Goal: Task Accomplishment & Management: Use online tool/utility

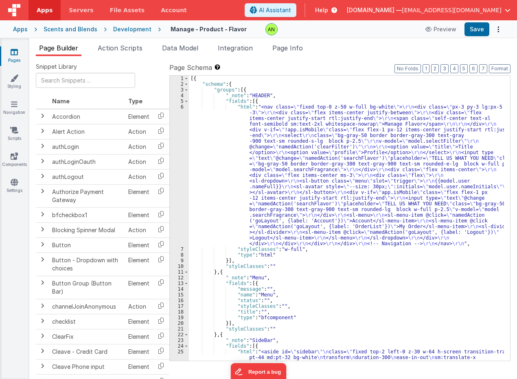
click at [127, 27] on div "Development" at bounding box center [132, 29] width 38 height 8
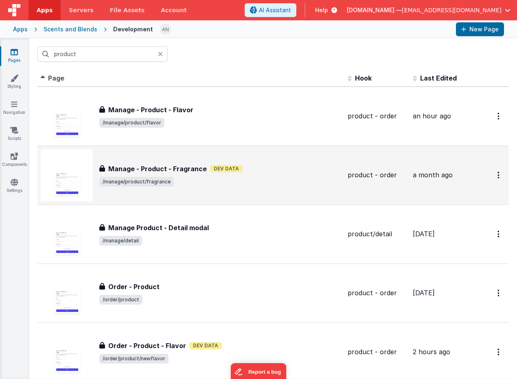
click at [288, 181] on span "/manage/product/fragrance" at bounding box center [220, 182] width 242 height 10
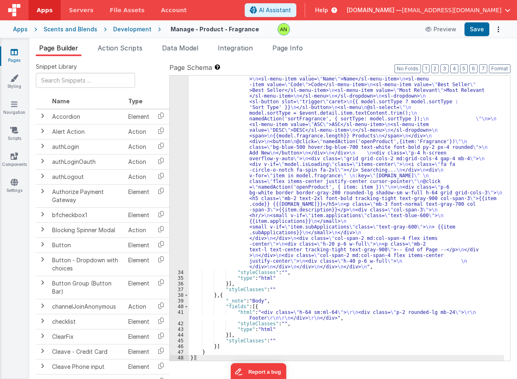
scroll to position [592, 0]
drag, startPoint x: 335, startPoint y: 314, endPoint x: 325, endPoint y: 314, distance: 10.2
click at [335, 314] on div ""html" : "<!-- Fragrance Grid with Scrollable Page --> \n <div class= \" sm:ml-…" at bounding box center [346, 301] width 315 height 519
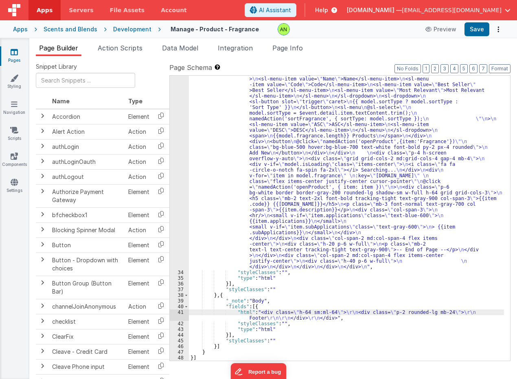
click at [177, 317] on div "41" at bounding box center [179, 315] width 19 height 11
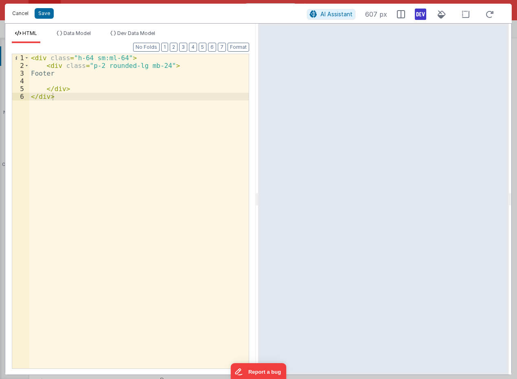
click at [22, 13] on button "Cancel" at bounding box center [20, 13] width 24 height 11
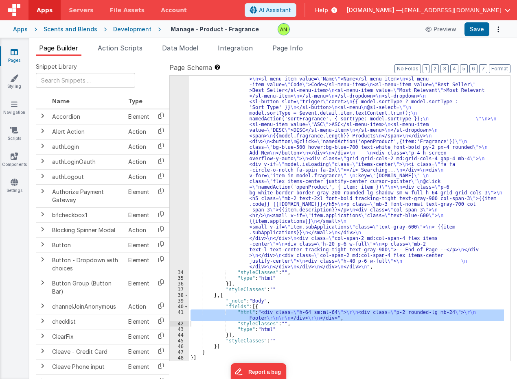
click at [367, 200] on div ""html" : "<!-- Fragrance Grid with Scrollable Page --> \n <div class= \" sm:ml-…" at bounding box center [346, 301] width 315 height 519
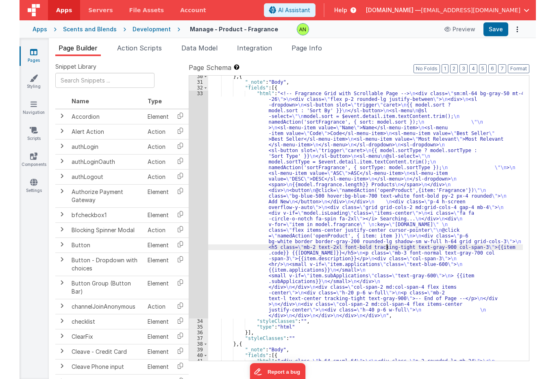
scroll to position [519, 0]
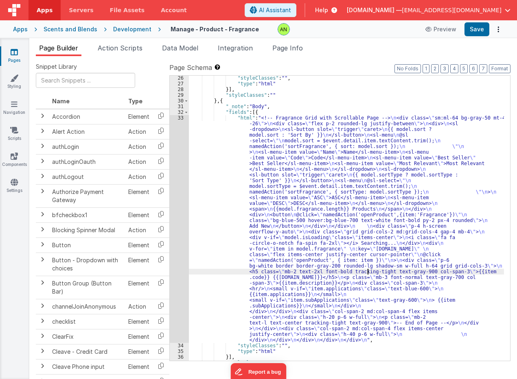
click at [178, 177] on div "33" at bounding box center [179, 229] width 19 height 228
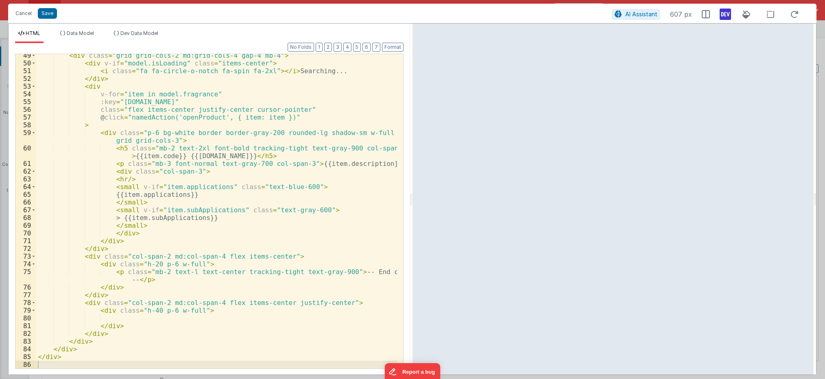
scroll to position [373, 0]
click at [230, 151] on div "< div class = "grid grid-cols-2 md:grid-cols-4 gap-4 mb-4" > < div v-if = "mode…" at bounding box center [216, 217] width 361 height 330
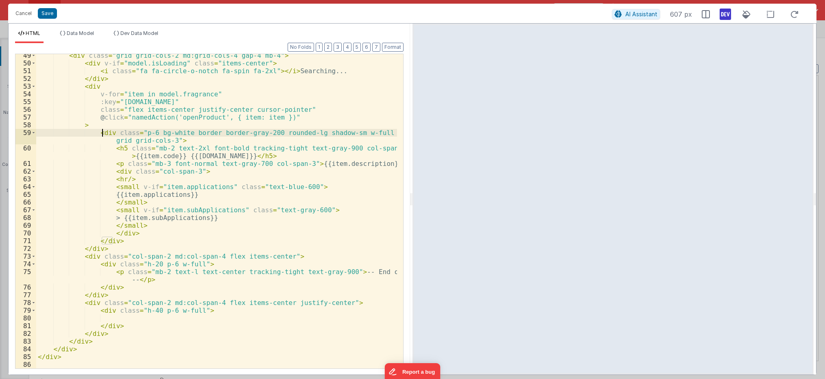
click at [103, 133] on div "< div class = "grid grid-cols-2 md:grid-cols-4 gap-4 mb-4" > < div v-if = "mode…" at bounding box center [216, 217] width 361 height 330
click at [333, 164] on div "< div class = "grid grid-cols-2 md:grid-cols-4 gap-4 mb-4" > < div v-if = "mode…" at bounding box center [216, 217] width 361 height 330
click at [338, 163] on div "< div class = "grid grid-cols-2 md:grid-cols-4 gap-4 mb-4" > < div v-if = "mode…" at bounding box center [216, 211] width 361 height 314
click at [338, 163] on div "< div class = "grid grid-cols-2 md:grid-cols-4 gap-4 mb-4" > < div v-if = "mode…" at bounding box center [216, 217] width 361 height 330
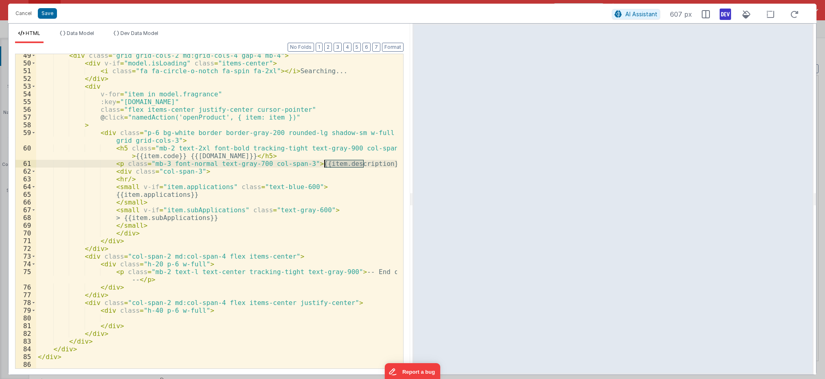
paste textarea
click at [292, 162] on div "< div class = "grid grid-cols-2 md:grid-cols-4 gap-4 mb-4" > < div v-if = "mode…" at bounding box center [216, 217] width 361 height 330
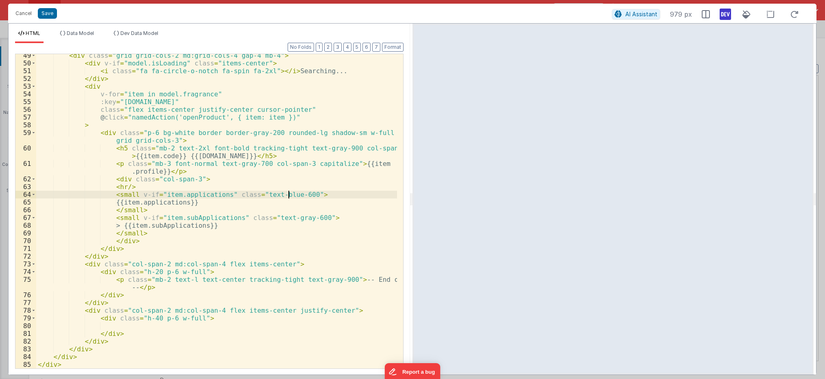
click at [289, 193] on div "< div class = "grid grid-cols-2 md:grid-cols-4 gap-4 mb-4" > < div v-if = "mode…" at bounding box center [216, 217] width 361 height 330
click at [199, 178] on div "< div class = "grid grid-cols-2 md:grid-cols-4 gap-4 mb-4" > < div v-if = "mode…" at bounding box center [216, 217] width 361 height 330
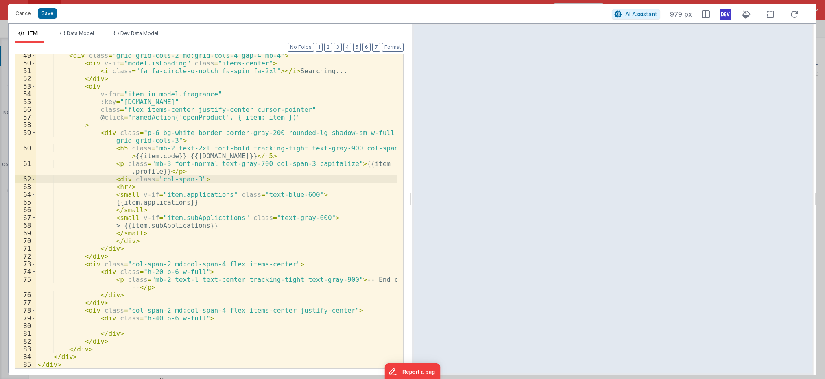
click at [114, 181] on div "< div class = "grid grid-cols-2 md:grid-cols-4 gap-4 mb-4" > < div v-if = "mode…" at bounding box center [216, 217] width 361 height 330
click at [188, 171] on div "< div class = "grid grid-cols-2 md:grid-cols-4 gap-4 mb-4" > < div v-if = "mode…" at bounding box center [216, 217] width 361 height 330
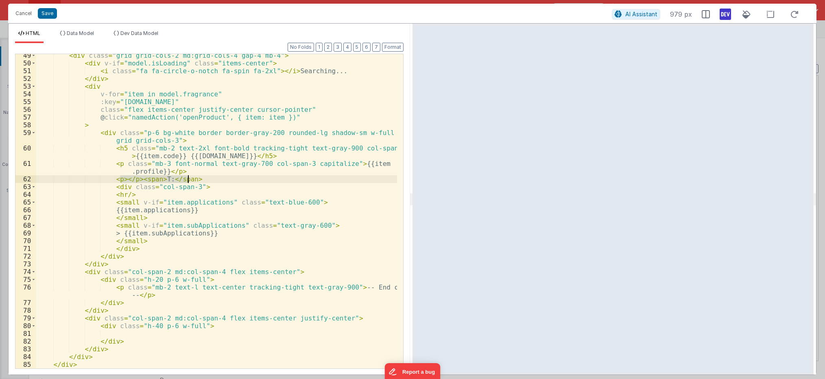
click at [134, 179] on div "< div class = "grid grid-cols-2 md:grid-cols-4 gap-4 mb-4" > < div v-if = "mode…" at bounding box center [216, 211] width 361 height 314
click at [226, 177] on div "< div class = "grid grid-cols-2 md:grid-cols-4 gap-4 mb-4" > < div v-if = "mode…" at bounding box center [216, 217] width 361 height 330
click at [175, 179] on div "< div class = "grid grid-cols-2 md:grid-cols-4 gap-4 mb-4" > < div v-if = "mode…" at bounding box center [216, 217] width 361 height 330
click at [251, 179] on div "< div class = "grid grid-cols-2 md:grid-cols-4 gap-4 mb-4" > < div v-if = "mode…" at bounding box center [216, 217] width 361 height 330
click at [109, 179] on div "< div class = "grid grid-cols-2 md:grid-cols-4 gap-4 mb-4" > < div v-if = "mode…" at bounding box center [216, 217] width 361 height 330
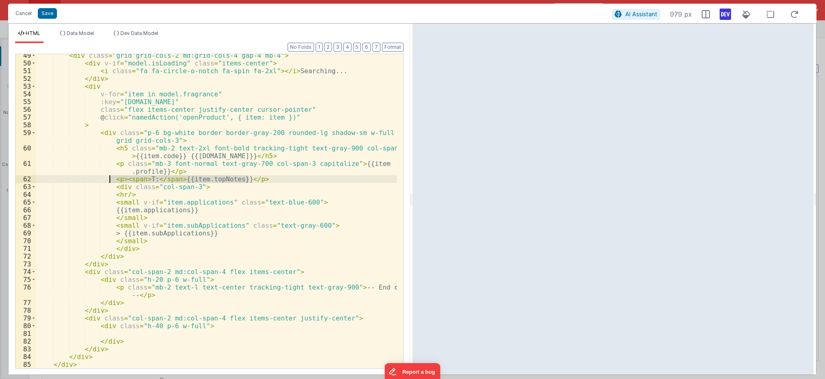
click at [253, 179] on div "< div class = "grid grid-cols-2 md:grid-cols-4 gap-4 mb-4" > < div v-if = "mode…" at bounding box center [216, 211] width 361 height 314
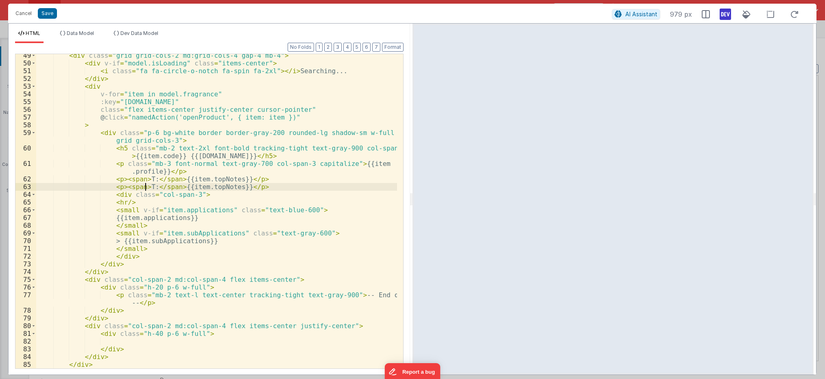
click at [145, 186] on div "< div class = "grid grid-cols-2 md:grid-cols-4 gap-4 mb-4" > < div v-if = "mode…" at bounding box center [216, 217] width 361 height 330
click at [217, 187] on div "< div class = "grid grid-cols-2 md:grid-cols-4 gap-4 mb-4" > < div v-if = "mode…" at bounding box center [216, 217] width 361 height 330
click at [268, 188] on div "< div class = "grid grid-cols-2 md:grid-cols-4 gap-4 mb-4" > < div v-if = "mode…" at bounding box center [216, 217] width 361 height 330
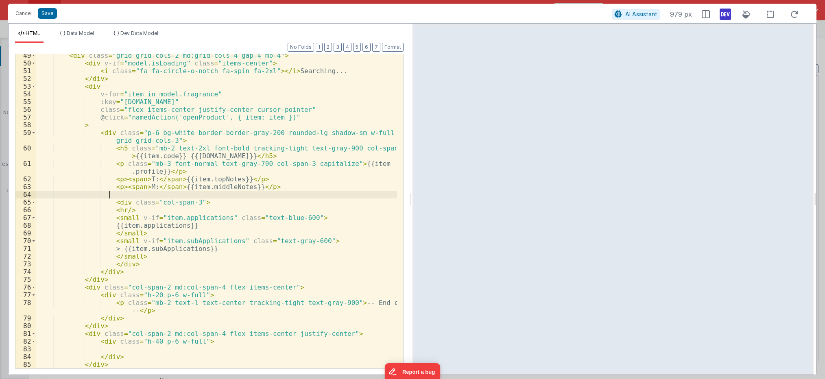
paste textarea
click at [145, 194] on div "< div class = "grid grid-cols-2 md:grid-cols-4 gap-4 mb-4" > < div v-if = "mode…" at bounding box center [216, 217] width 361 height 330
click at [215, 197] on div "< div class = "grid grid-cols-2 md:grid-cols-4 gap-4 mb-4" > < div v-if = "mode…" at bounding box center [216, 217] width 361 height 330
click at [46, 16] on button "Save" at bounding box center [47, 13] width 19 height 11
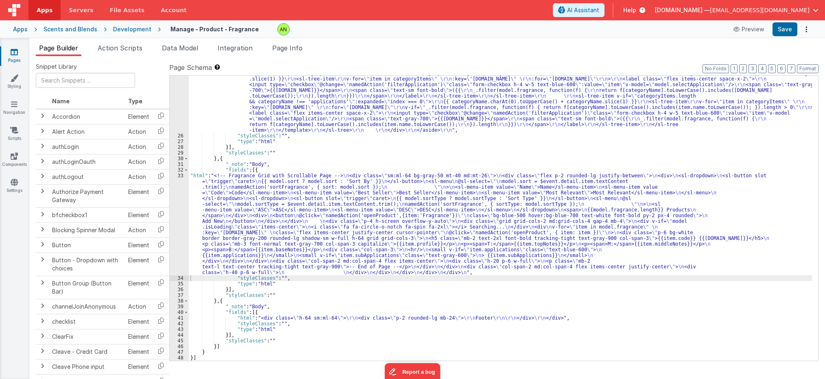
scroll to position [250, 0]
click at [516, 30] on button "Save" at bounding box center [785, 29] width 25 height 14
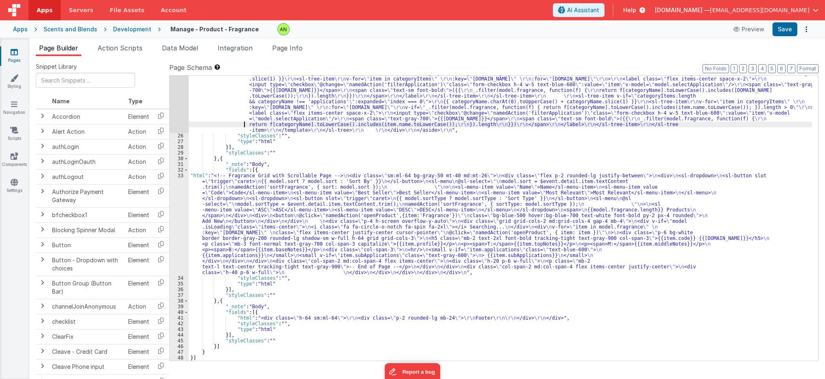
click at [234, 127] on div ""html" : " \r\n\r\n <aside \r\n id= \" sidebar \"\r\n class= \" fixed top-2 lef…" at bounding box center [500, 218] width 623 height 410
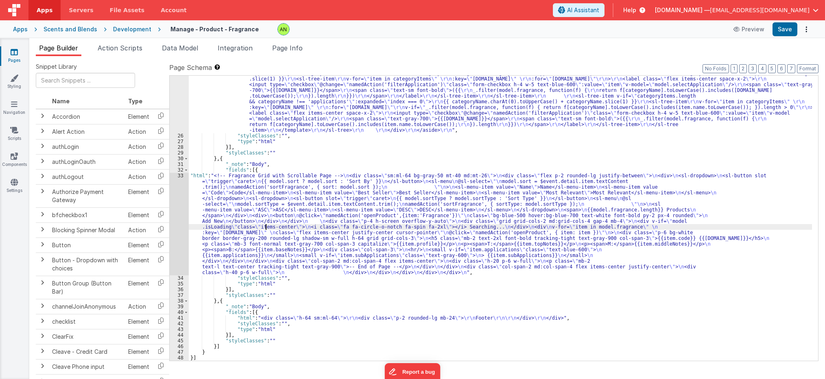
click at [266, 227] on div ""html" : " \r\n\r\n <aside \r\n id= \" sidebar \"\r\n class= \" fixed top-2 lef…" at bounding box center [500, 218] width 623 height 410
click at [178, 225] on div "33" at bounding box center [179, 224] width 19 height 103
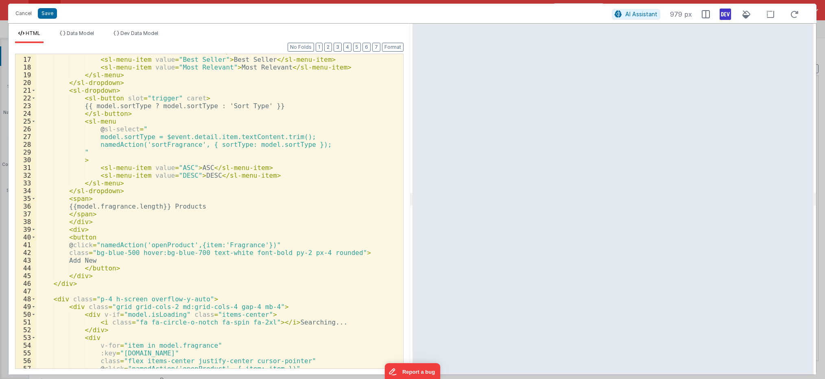
scroll to position [404, 0]
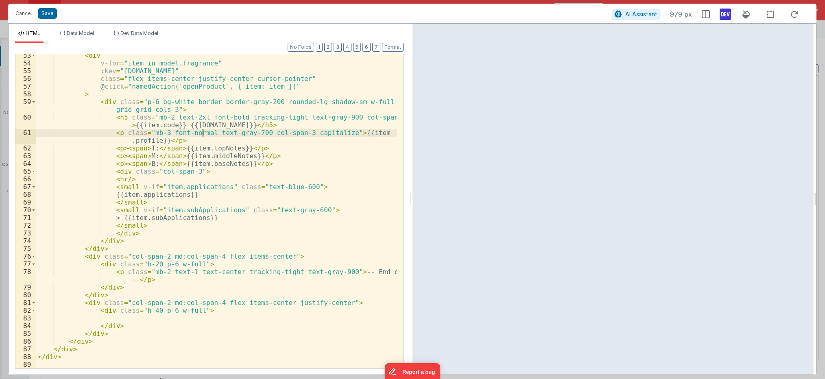
click at [204, 132] on div "< div v-for = "item in model.fragrance" :key = "[DOMAIN_NAME]" class = "flex it…" at bounding box center [216, 217] width 361 height 330
drag, startPoint x: 120, startPoint y: 133, endPoint x: 334, endPoint y: 131, distance: 214.8
click at [334, 131] on div "< div v-for = "item in model.fragrance" :key = "[DOMAIN_NAME]" class = "flex it…" at bounding box center [216, 217] width 361 height 330
click at [116, 147] on div "< div v-for = "item in model.fragrance" :key = "[DOMAIN_NAME]" class = "flex it…" at bounding box center [216, 217] width 361 height 330
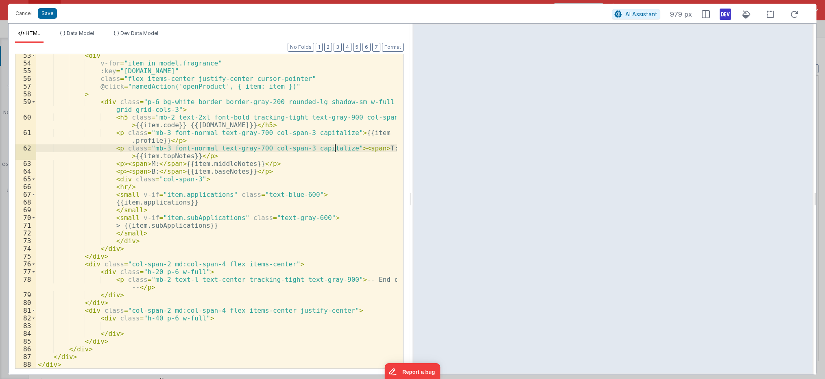
click at [118, 164] on div "< div v-for = "item in model.fragrance" :key = "[DOMAIN_NAME]" class = "flex it…" at bounding box center [216, 217] width 361 height 330
paste textarea
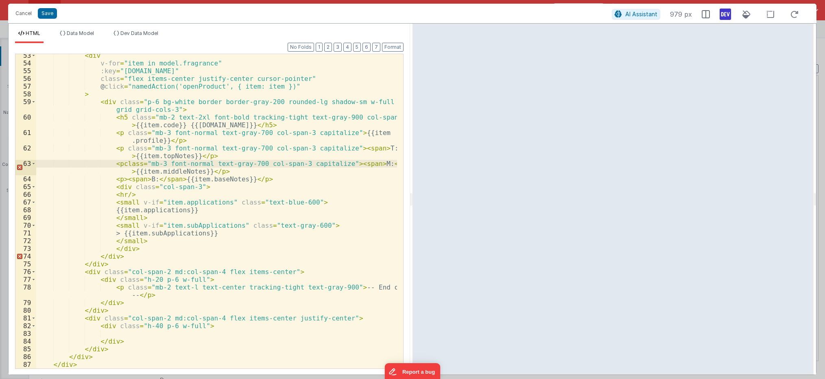
click at [117, 164] on div "< div v-for = "item in model.fragrance" :key = "[DOMAIN_NAME]" class = "flex it…" at bounding box center [216, 217] width 361 height 330
click at [117, 179] on div "< div v-for = "item in model.fragrance" :key = "[DOMAIN_NAME]" class = "flex it…" at bounding box center [216, 217] width 361 height 330
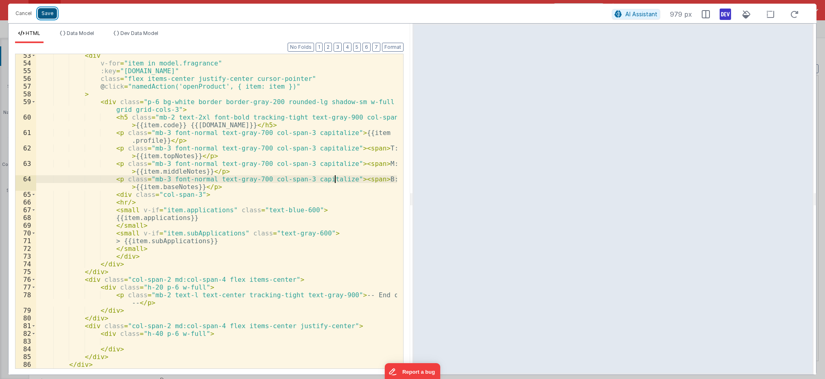
click at [54, 14] on button "Save" at bounding box center [47, 13] width 19 height 11
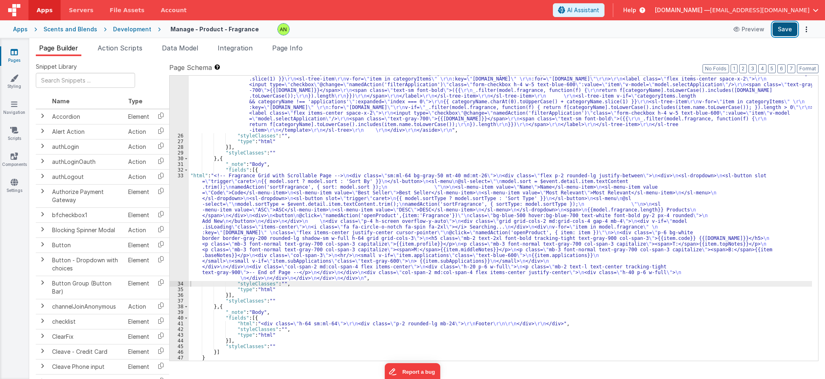
click at [516, 27] on button "Save" at bounding box center [785, 29] width 25 height 14
click at [252, 234] on div ""html" : " \r\n\r\n <aside \r\n id= \" sidebar \"\r\n class= \" fixed top-2 lef…" at bounding box center [500, 218] width 623 height 410
click at [180, 222] on div "33" at bounding box center [179, 227] width 19 height 108
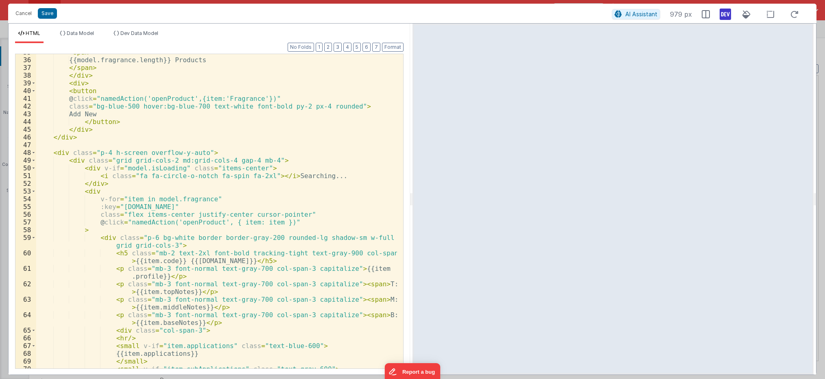
scroll to position [366, 0]
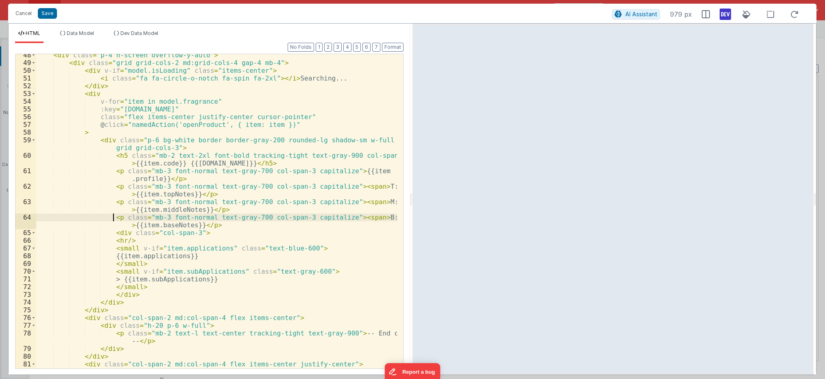
click at [113, 219] on div "< div class = "p-4 h-screen overflow-y-auto" > < div class = "grid grid-cols-2 …" at bounding box center [216, 216] width 361 height 330
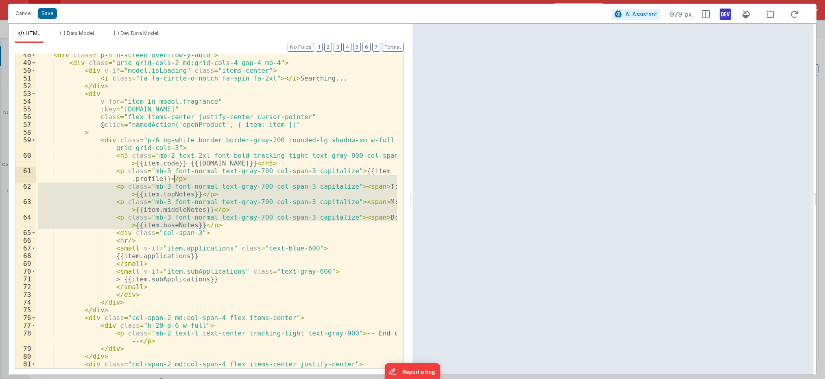
drag, startPoint x: 206, startPoint y: 223, endPoint x: 174, endPoint y: 181, distance: 52.8
click at [174, 181] on div "< div class = "p-4 h-screen overflow-y-auto" > < div class = "grid grid-cols-2 …" at bounding box center [216, 216] width 361 height 330
click at [152, 195] on div "< div class = "p-4 h-screen overflow-y-auto" > < div class = "grid grid-cols-2 …" at bounding box center [216, 211] width 361 height 314
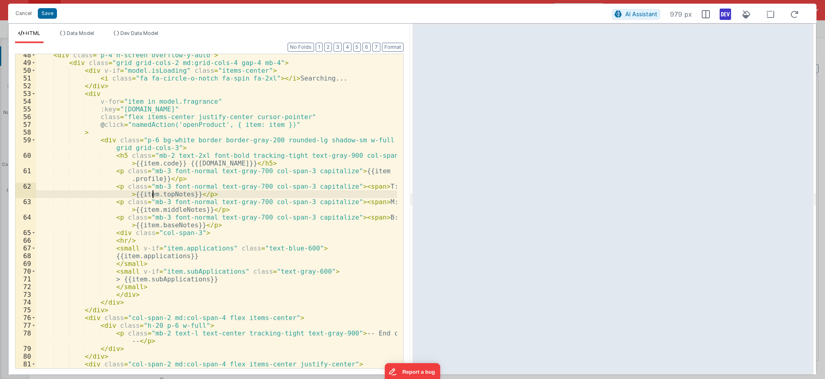
click at [166, 194] on div "< div class = "p-4 h-screen overflow-y-auto" > < div class = "grid grid-cols-2 …" at bounding box center [216, 216] width 361 height 330
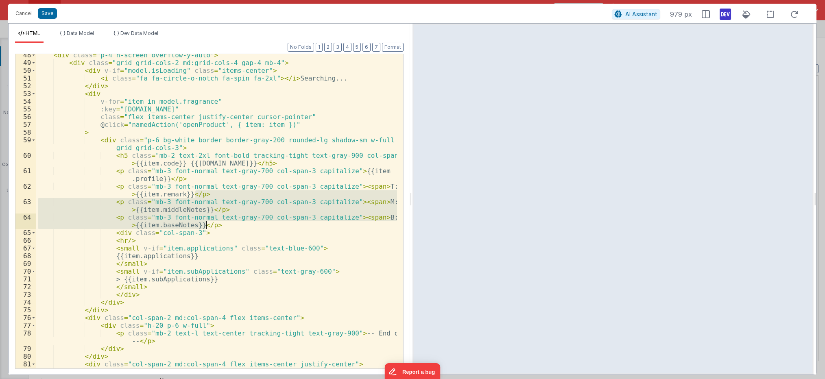
drag, startPoint x: 197, startPoint y: 195, endPoint x: 219, endPoint y: 225, distance: 36.9
click at [219, 225] on div "< div class = "p-4 h-screen overflow-y-auto" > < div class = "grid grid-cols-2 …" at bounding box center [216, 216] width 361 height 330
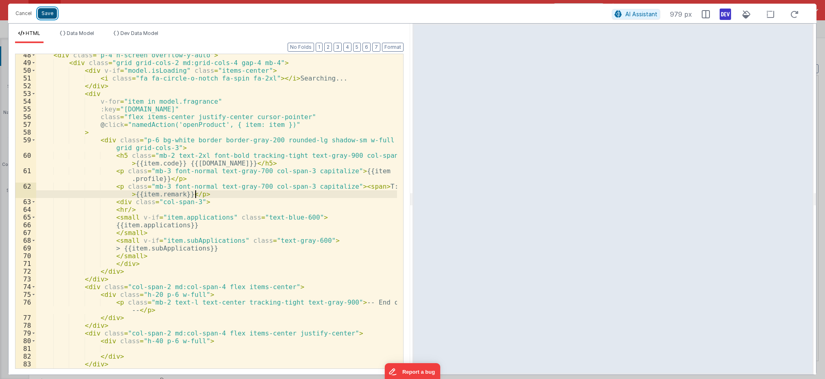
click at [48, 12] on button "Save" at bounding box center [47, 13] width 19 height 11
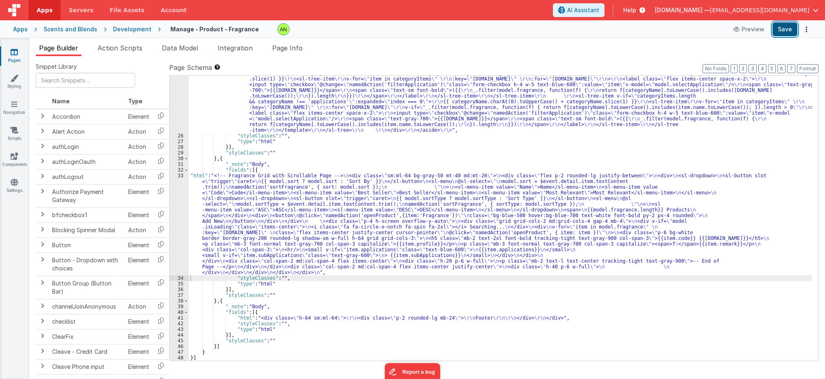
click at [516, 27] on button "Save" at bounding box center [785, 29] width 25 height 14
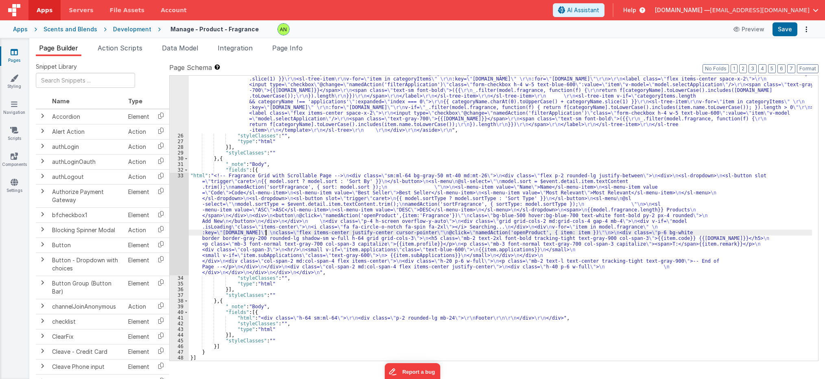
click at [267, 231] on div ""html" : " \r\n\r\n <aside \r\n id= \" sidebar \"\r\n class= \" fixed top-2 lef…" at bounding box center [500, 218] width 623 height 410
click at [177, 217] on div "33" at bounding box center [179, 224] width 19 height 103
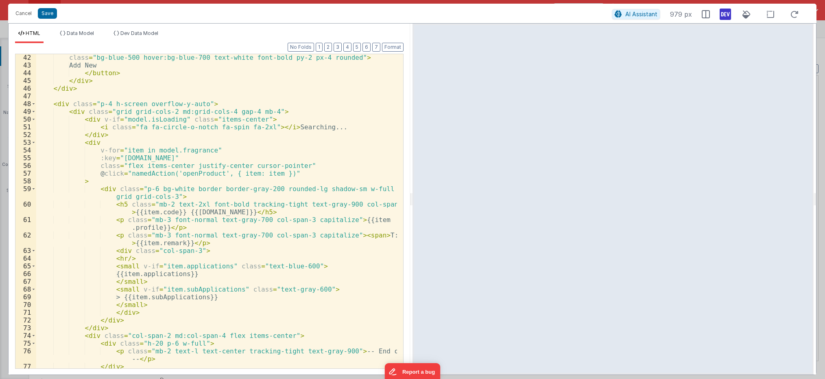
scroll to position [342, 0]
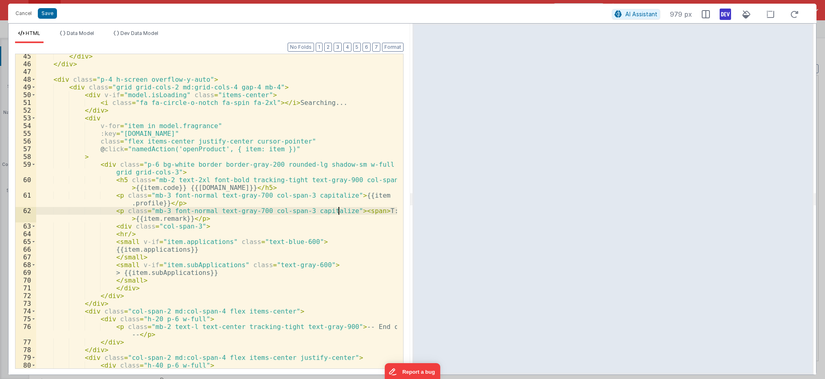
click at [338, 210] on div "</ div > </ div > < div class = "p-4 h-screen overflow-y-auto" > < div class = …" at bounding box center [216, 217] width 361 height 330
click at [127, 218] on div "</ div > </ div > < div class = "p-4 h-screen overflow-y-auto" > < div class = …" at bounding box center [216, 217] width 361 height 330
click at [49, 17] on button "Save" at bounding box center [47, 13] width 19 height 11
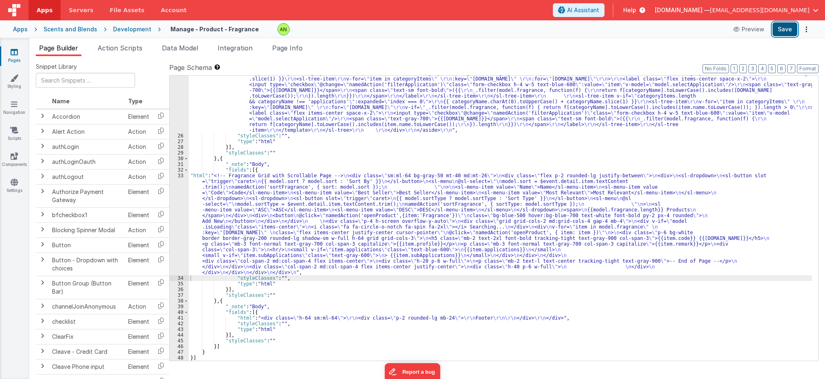
click at [516, 32] on button "Save" at bounding box center [785, 29] width 25 height 14
click at [252, 212] on div ""html" : " \r\n\r\n <aside \r\n id= \" sidebar \"\r\n class= \" fixed top-2 lef…" at bounding box center [500, 218] width 623 height 410
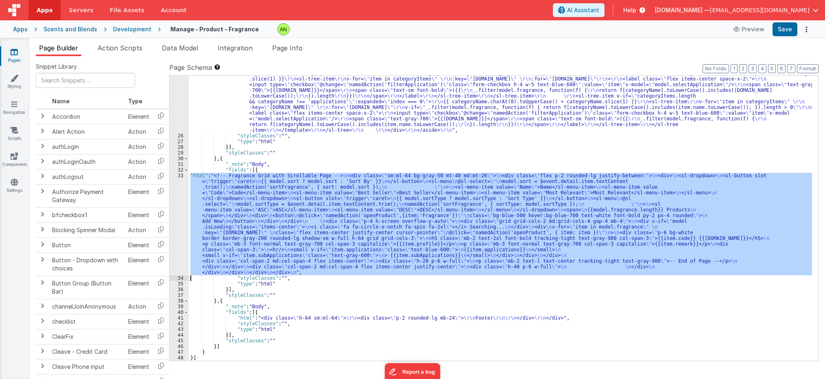
click at [183, 227] on div "33" at bounding box center [179, 224] width 19 height 103
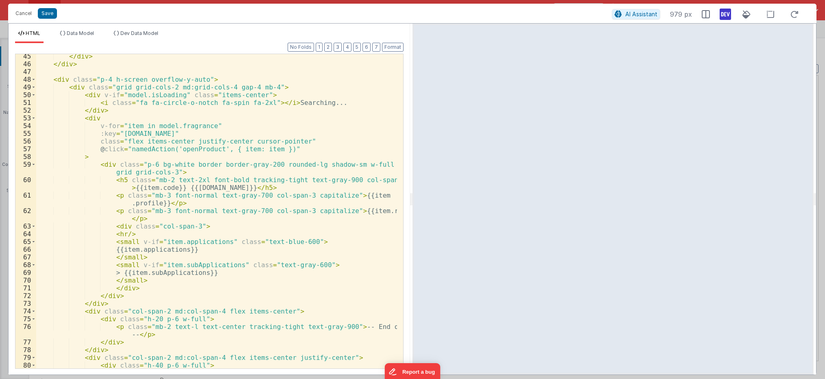
scroll to position [366, 0]
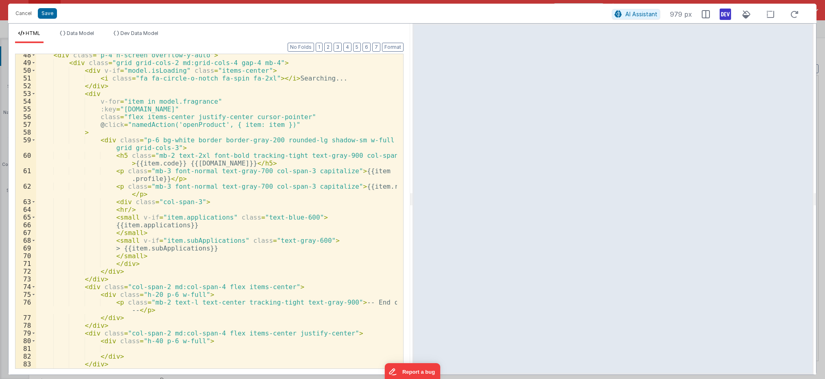
click at [91, 279] on div "< div class = "p-4 h-screen overflow-y-auto" > < div class = "grid grid-cols-2 …" at bounding box center [216, 216] width 361 height 330
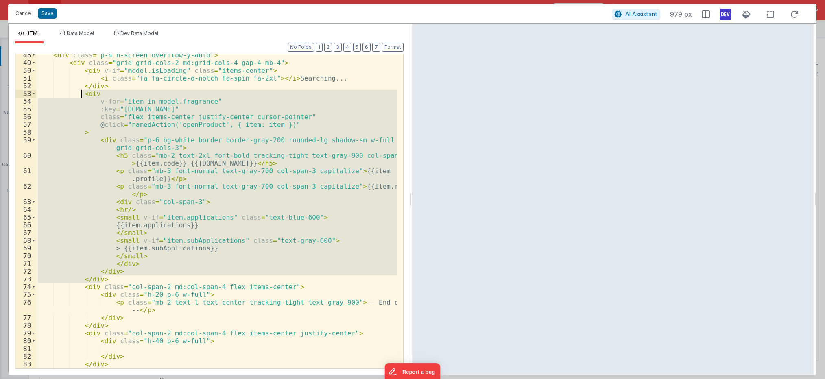
drag, startPoint x: 104, startPoint y: 278, endPoint x: 81, endPoint y: 96, distance: 183.7
click at [81, 96] on div "< div class = "p-4 h-screen overflow-y-auto" > < div class = "grid grid-cols-2 …" at bounding box center [216, 216] width 361 height 330
click at [48, 11] on button "Save" at bounding box center [47, 13] width 19 height 11
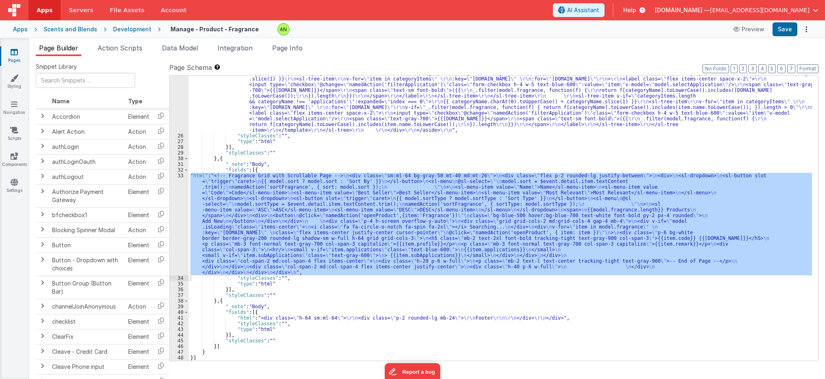
click at [131, 29] on div "Development" at bounding box center [132, 29] width 38 height 8
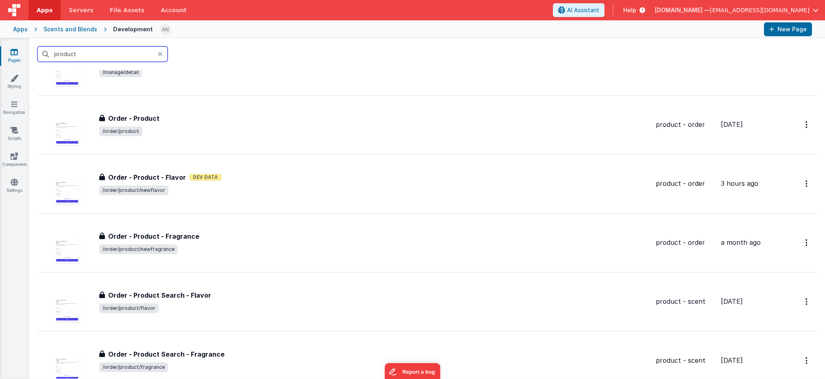
scroll to position [203, 0]
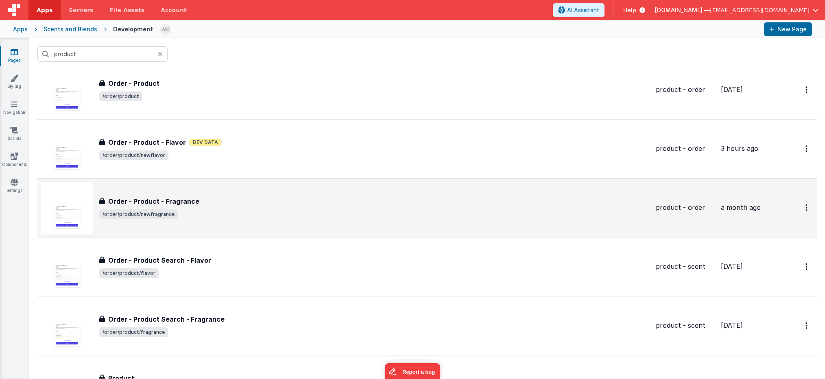
click at [291, 218] on span "/order/product/newfragrance" at bounding box center [374, 215] width 550 height 10
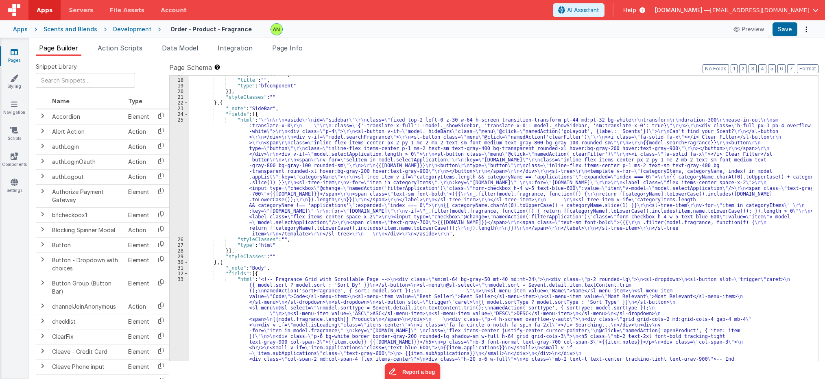
scroll to position [245, 0]
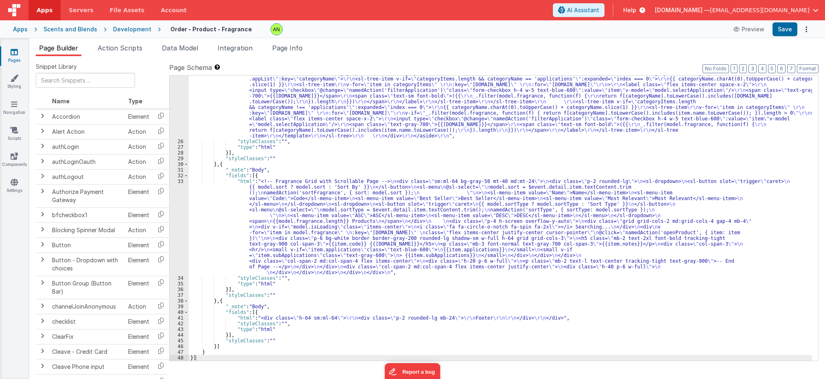
click at [354, 212] on div ""html" : " \r\n\r\n <aside \r\n id= \" sidebar \"\r\n class= \" fixed top-2 lef…" at bounding box center [500, 224] width 623 height 410
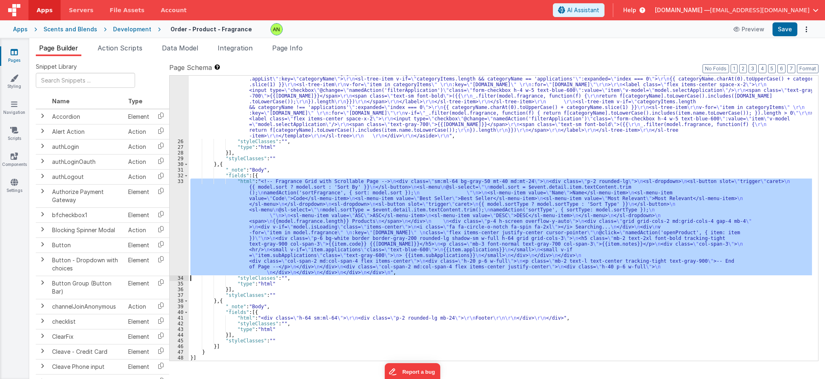
click at [172, 224] on div "33" at bounding box center [179, 227] width 19 height 97
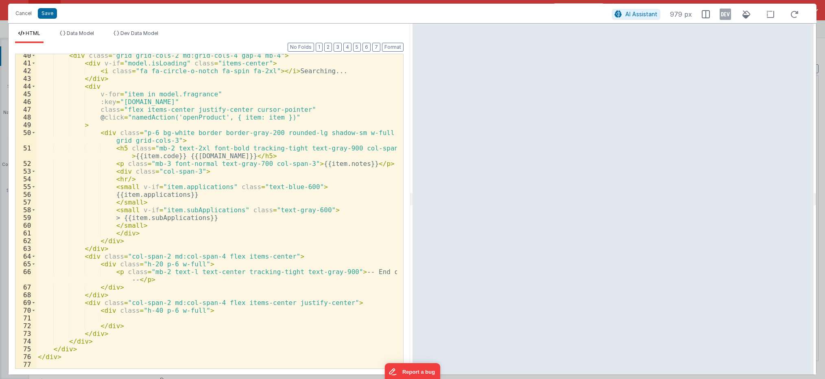
scroll to position [255, 0]
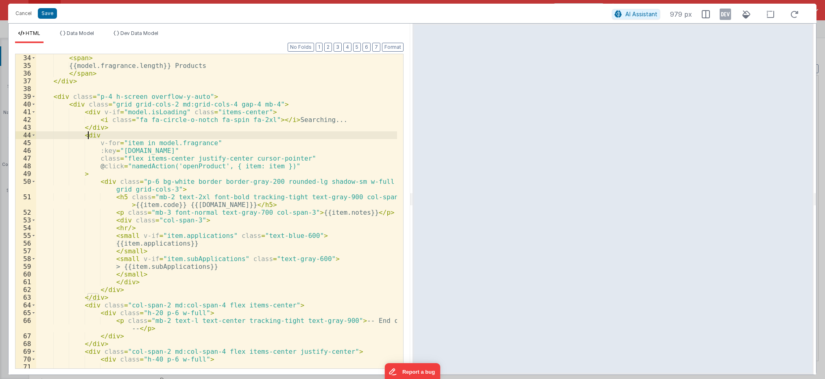
click at [90, 135] on div "< span > {{model.fragrance.length}} Products </ span > </ div > < div class = "…" at bounding box center [216, 219] width 361 height 330
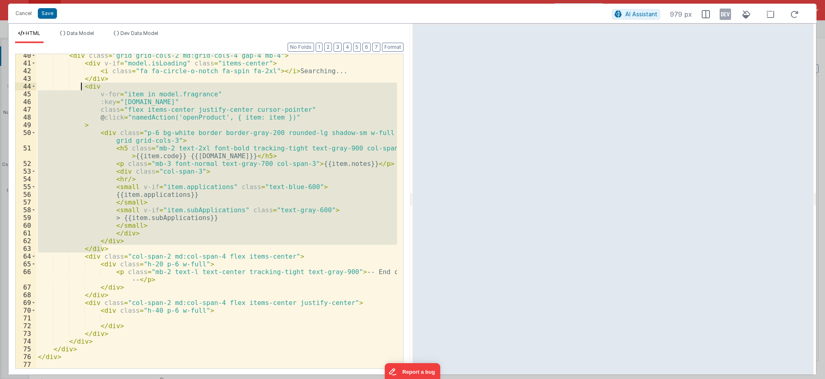
drag, startPoint x: 103, startPoint y: 249, endPoint x: 81, endPoint y: 87, distance: 163.8
click at [81, 87] on div "< div class = "grid grid-cols-2 md:grid-cols-4 gap-4 mb-4" > < div v-if = "mode…" at bounding box center [216, 217] width 361 height 330
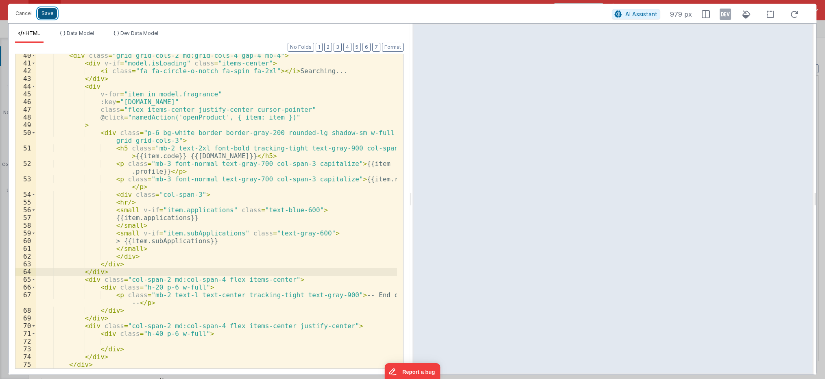
click at [48, 12] on button "Save" at bounding box center [47, 13] width 19 height 11
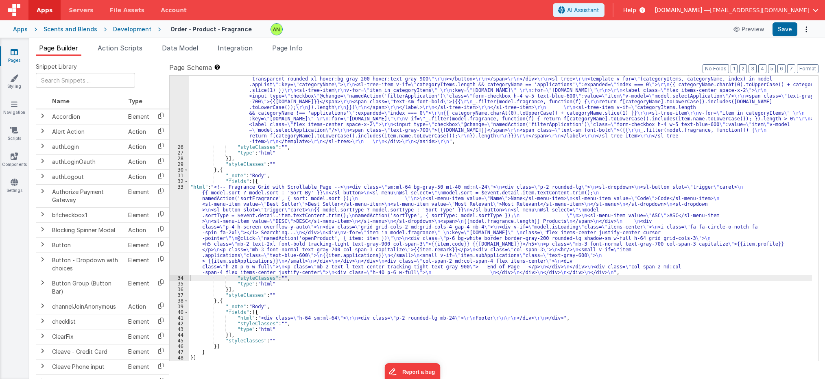
scroll to position [239, 0]
click at [516, 30] on button "Save" at bounding box center [785, 29] width 25 height 14
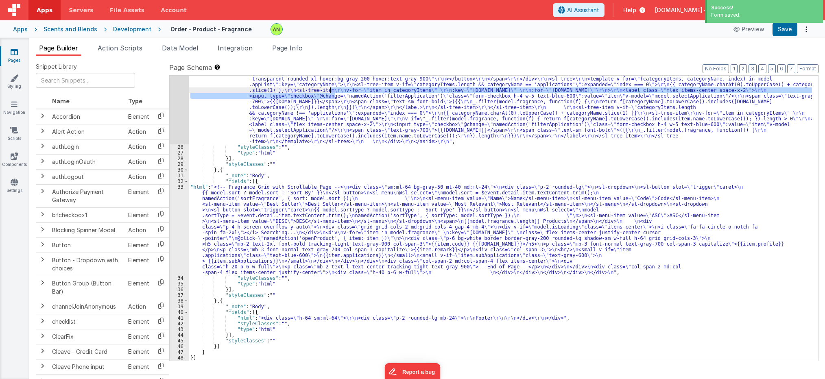
drag, startPoint x: 331, startPoint y: 92, endPoint x: 314, endPoint y: 129, distance: 41.1
click at [314, 129] on div ""html" : " \r\n\r\n <aside \r\n id= \" sidebar \"\r\n class= \" fixed top-2 lef…" at bounding box center [500, 230] width 623 height 410
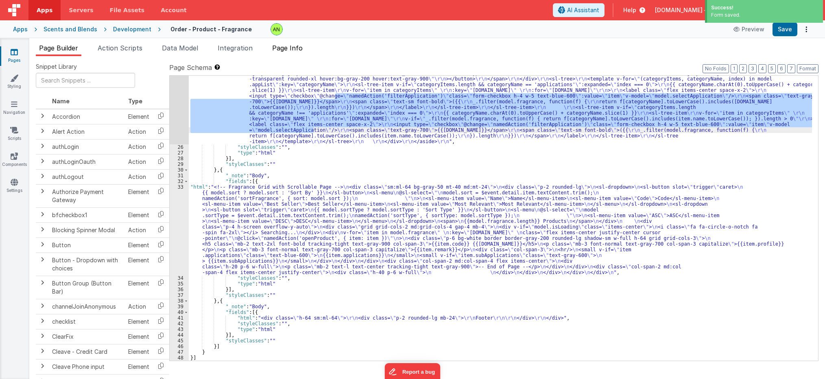
click at [292, 47] on span "Page Info" at bounding box center [287, 48] width 31 height 8
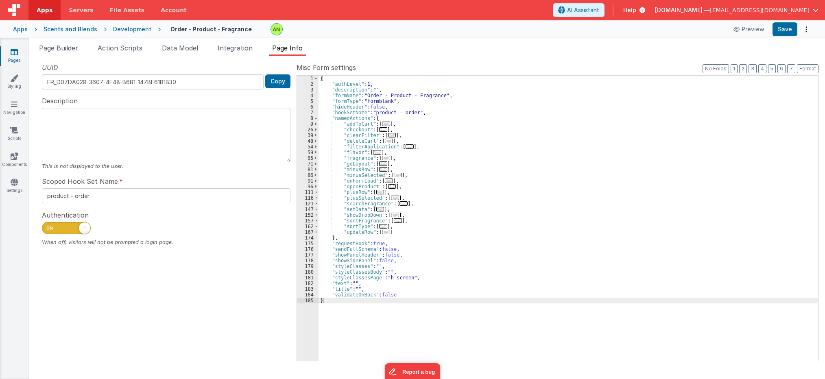
drag, startPoint x: 60, startPoint y: 50, endPoint x: 88, endPoint y: 59, distance: 29.2
click at [60, 50] on span "Page Builder" at bounding box center [58, 48] width 39 height 8
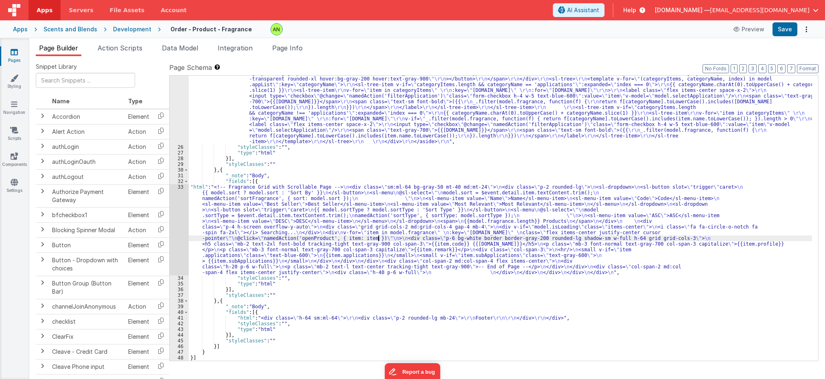
click at [378, 237] on div ""html" : " \r\n\r\n <aside \r\n id= \" sidebar \"\r\n class= \" fixed top-2 lef…" at bounding box center [500, 230] width 623 height 410
click at [178, 222] on div "33" at bounding box center [179, 229] width 19 height 91
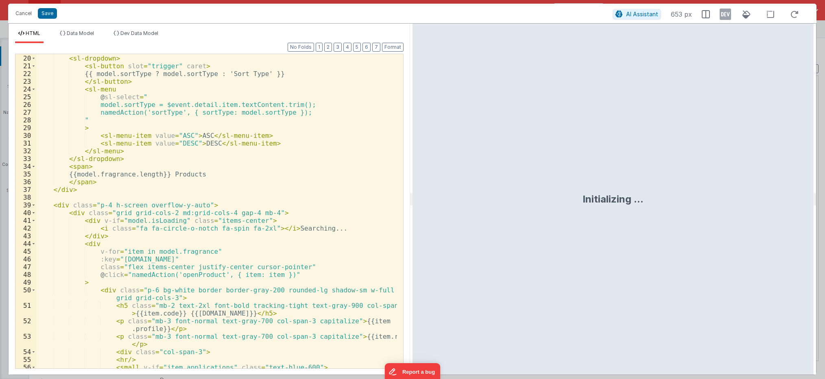
scroll to position [171, 0]
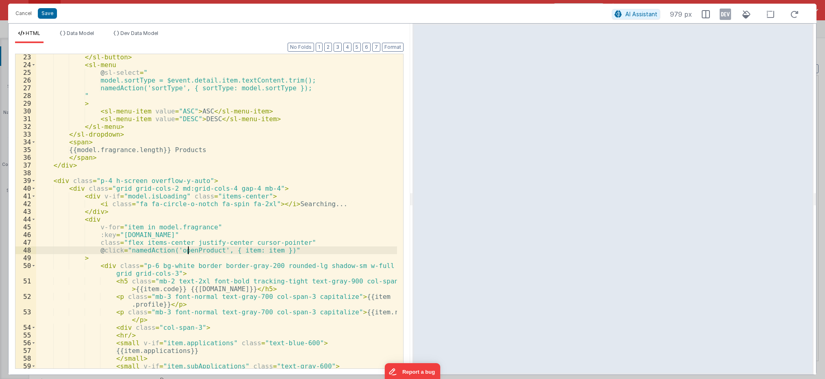
click at [188, 250] on div "</ sl-button > < sl-menu @ sl-select = " model.sortType = $event.detail.item.te…" at bounding box center [216, 218] width 361 height 330
click at [43, 17] on button "Save" at bounding box center [47, 13] width 19 height 11
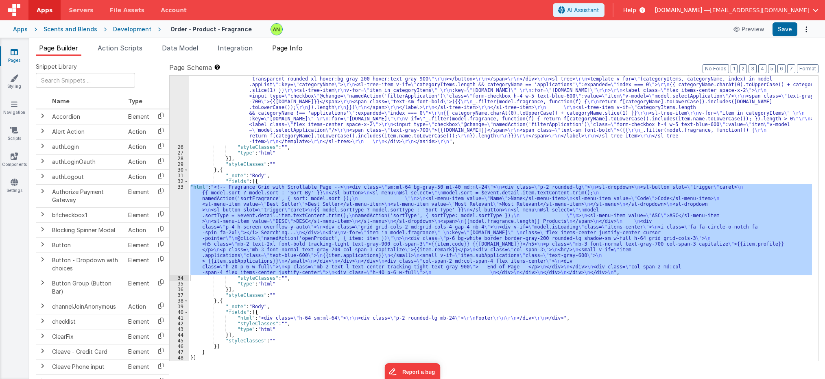
click at [291, 51] on span "Page Info" at bounding box center [287, 48] width 31 height 8
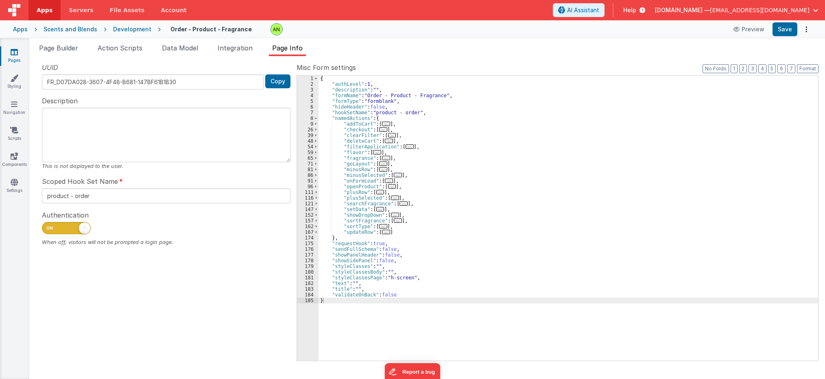
click at [388, 187] on span "..." at bounding box center [392, 186] width 8 height 4
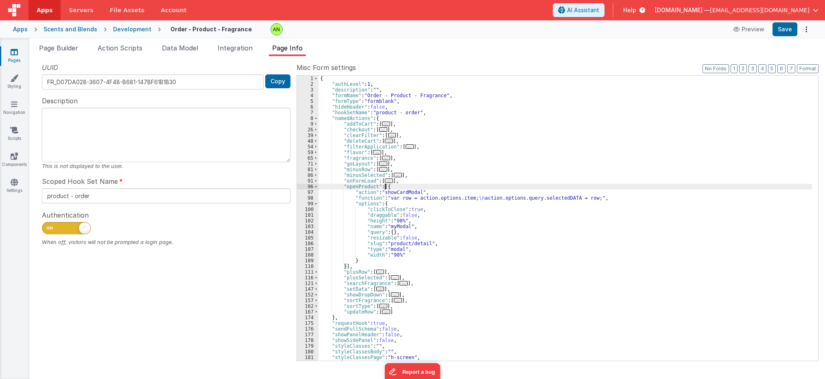
drag, startPoint x: 121, startPoint y: 314, endPoint x: 142, endPoint y: 258, distance: 59.7
click at [121, 314] on div "UUID FR_D07DA028-3607-4F48-B681-147BF61B1B30 Copy Description This is not displ…" at bounding box center [166, 212] width 261 height 298
click at [126, 33] on div "Development" at bounding box center [132, 29] width 38 height 8
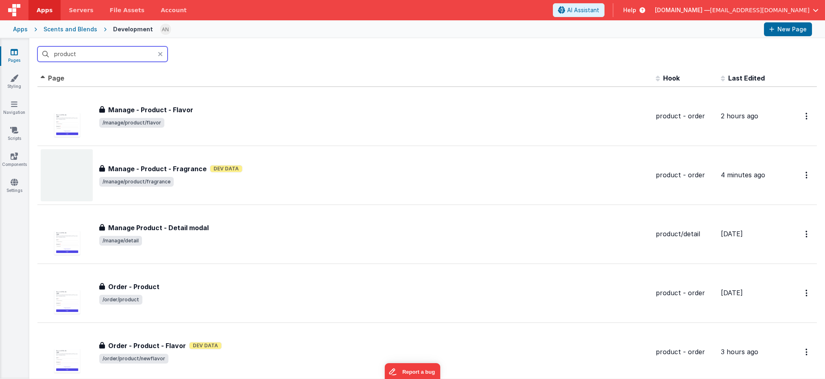
click at [81, 53] on input "product" at bounding box center [102, 53] width 130 height 15
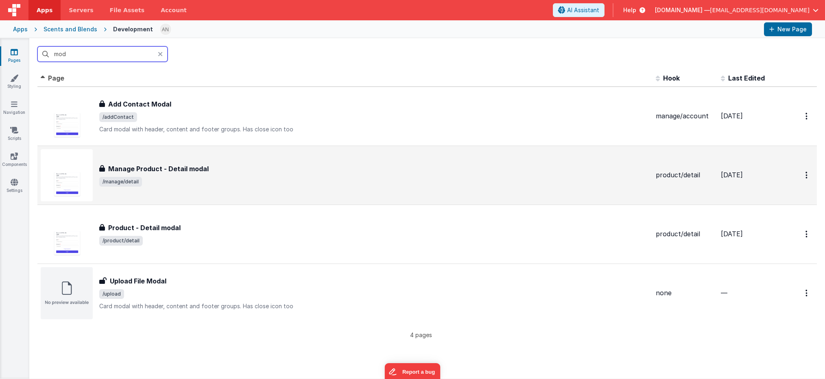
type input "mod"
click at [268, 169] on div "Manage Product - Detail modal" at bounding box center [374, 169] width 550 height 10
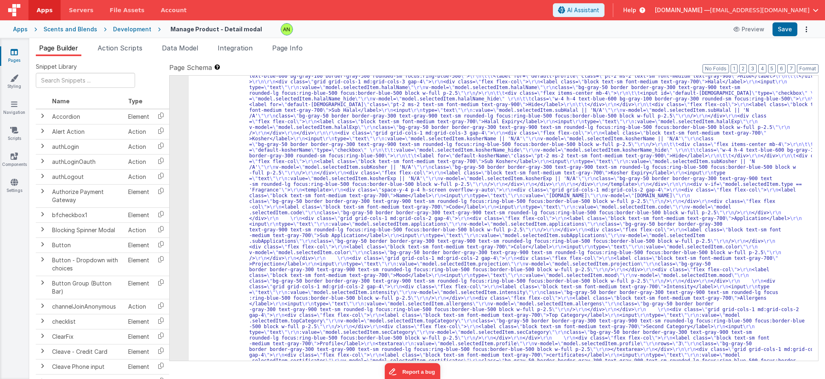
scroll to position [524, 0]
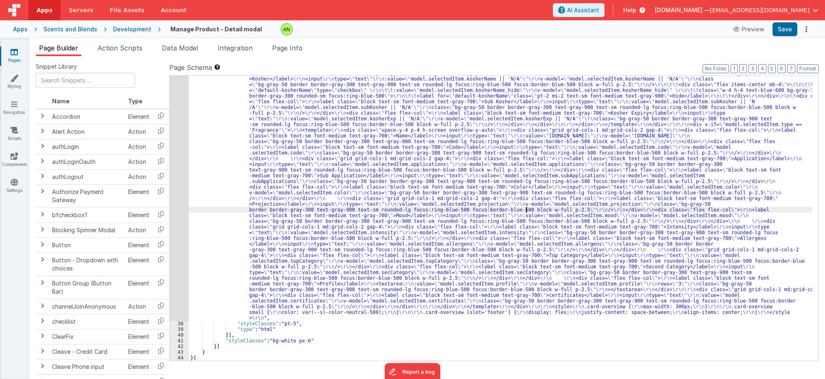
click at [516, 210] on div ""html" : "<div v-if= \" model.selectedItem.type == 'Flavor' \" > \r\n <template…" at bounding box center [500, 184] width 623 height 855
click at [175, 188] on div "37" at bounding box center [179, 39] width 19 height 564
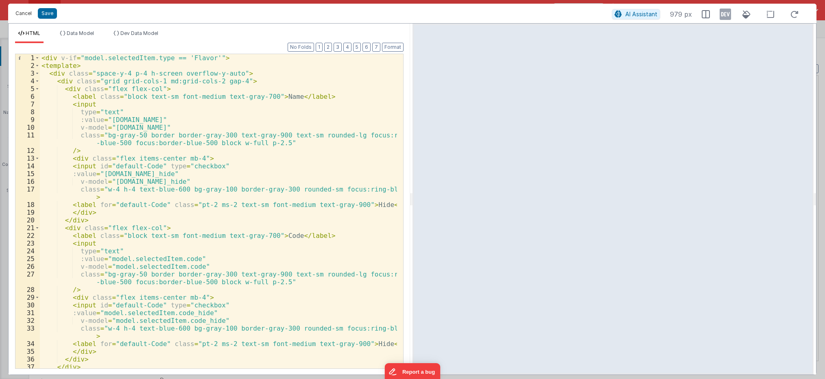
click at [25, 14] on button "Cancel" at bounding box center [23, 13] width 24 height 11
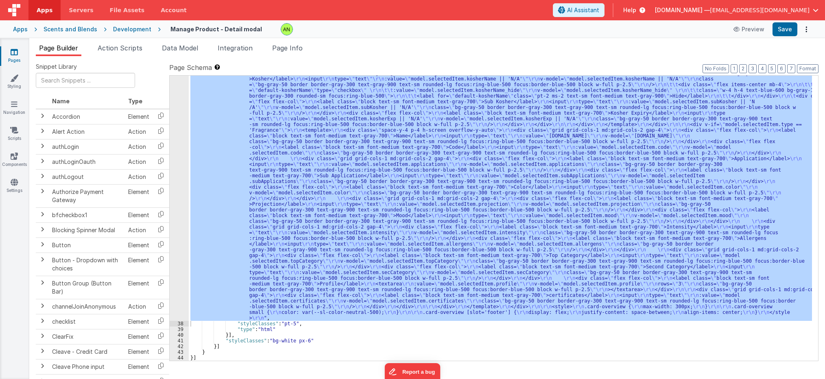
click at [130, 29] on div "Development" at bounding box center [132, 29] width 38 height 8
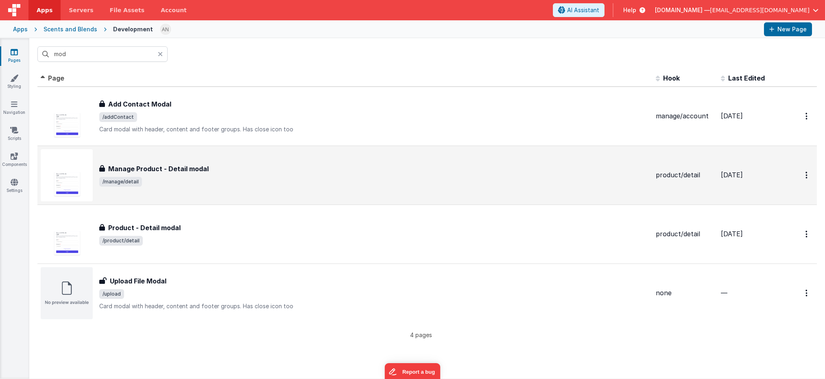
click at [203, 175] on div "Manage Product - Detail modal Manage Product - Detail modal /manage/detail" at bounding box center [374, 175] width 550 height 23
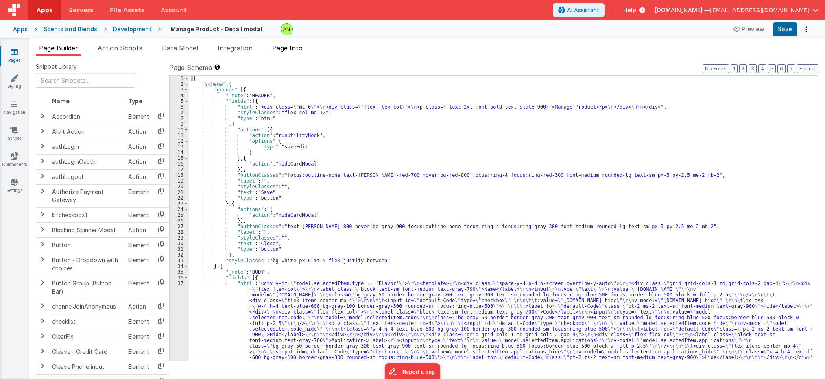
click at [292, 48] on span "Page Info" at bounding box center [287, 48] width 31 height 8
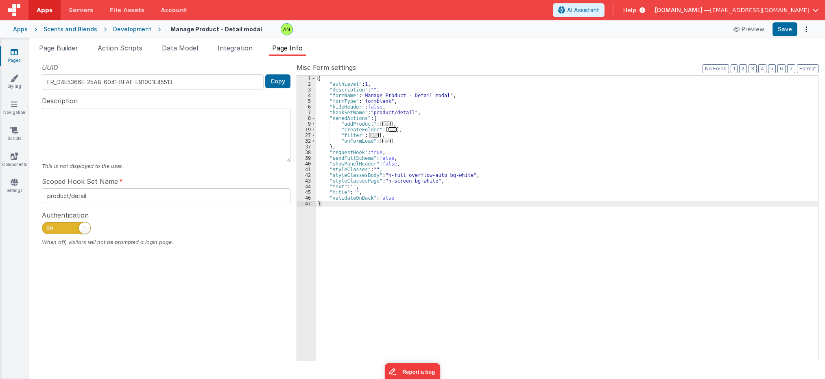
click at [384, 139] on span "..." at bounding box center [386, 141] width 8 height 4
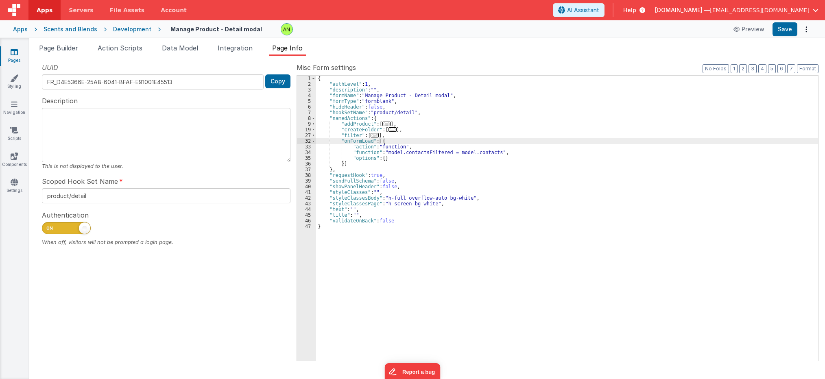
click at [120, 30] on div "Development" at bounding box center [132, 29] width 38 height 8
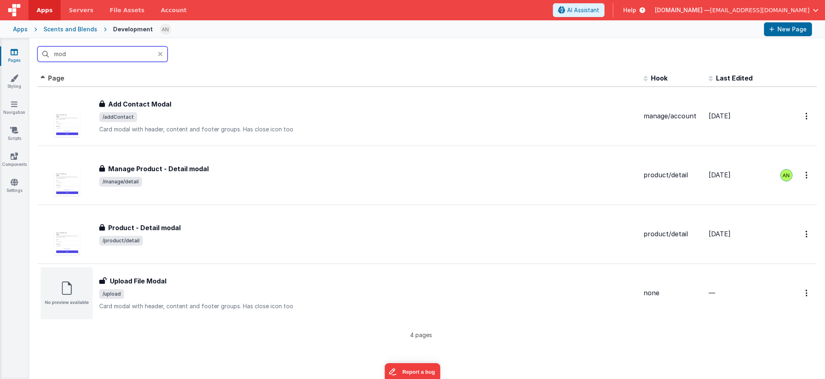
click at [114, 59] on input "mod" at bounding box center [102, 53] width 130 height 15
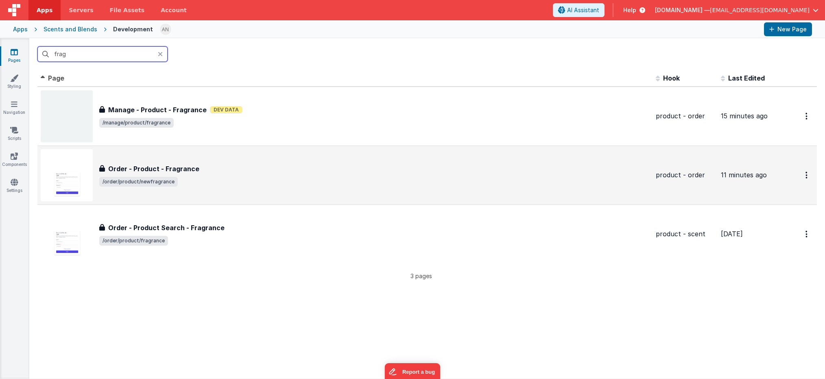
type input "frag"
click at [266, 176] on div "Order - Product - Fragrance Order - Product - Fragrance /order/product/newfragr…" at bounding box center [374, 175] width 550 height 23
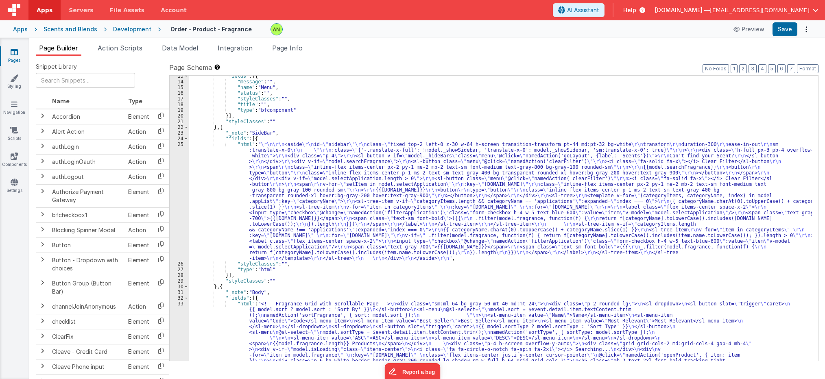
scroll to position [250, 0]
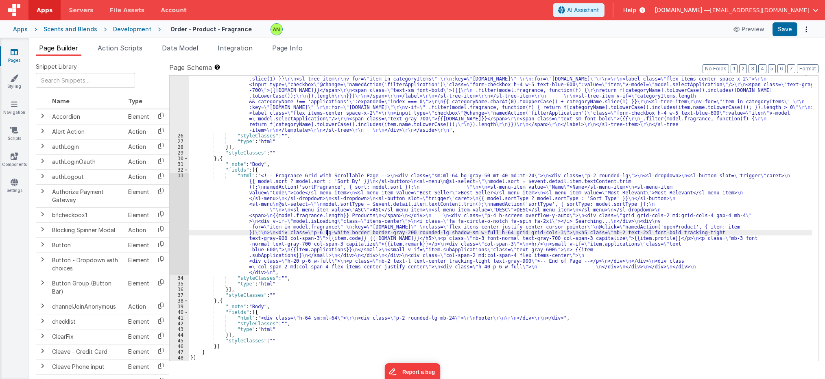
click at [328, 235] on div ""html" : " \r\n\r\n <aside \r\n id= \" sidebar \"\r\n class= \" fixed top-2 lef…" at bounding box center [500, 218] width 623 height 410
click at [175, 225] on div "33" at bounding box center [179, 224] width 19 height 103
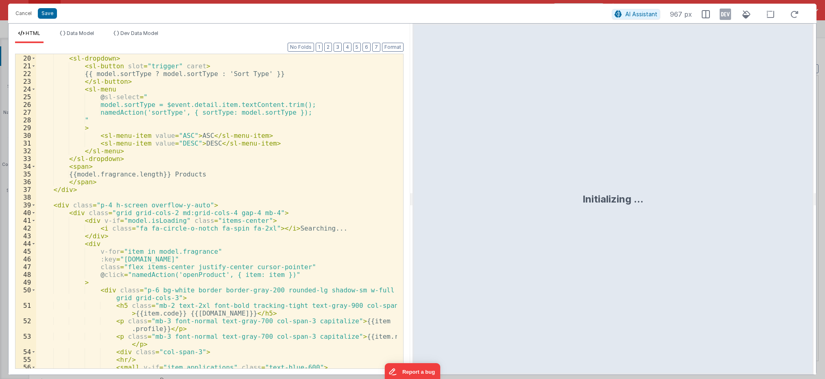
scroll to position [220, 0]
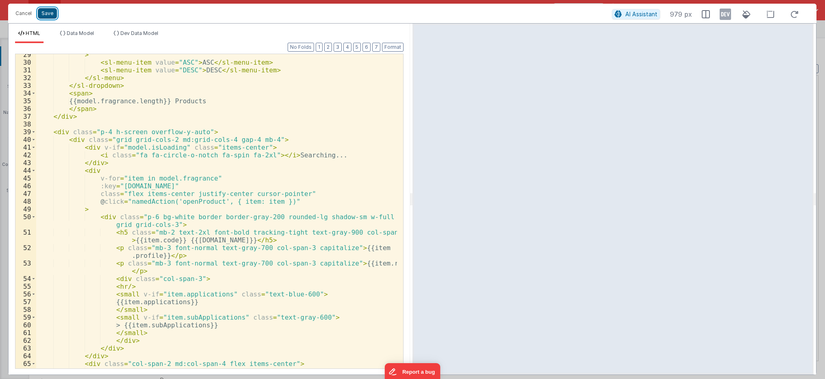
click at [39, 12] on button "Save" at bounding box center [47, 13] width 19 height 11
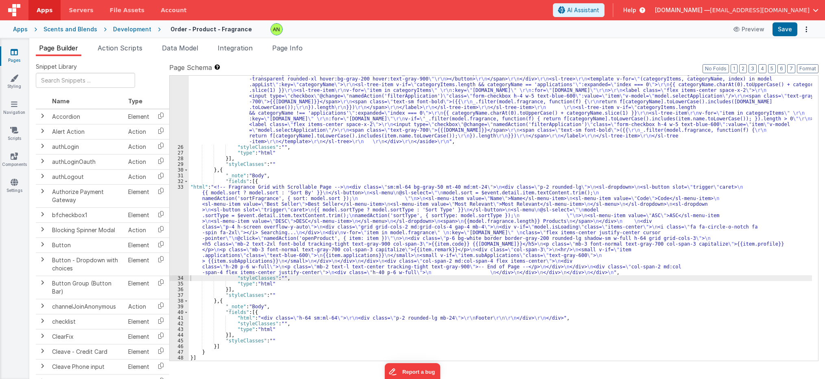
scroll to position [239, 0]
click at [291, 44] on span "Page Info" at bounding box center [287, 48] width 31 height 8
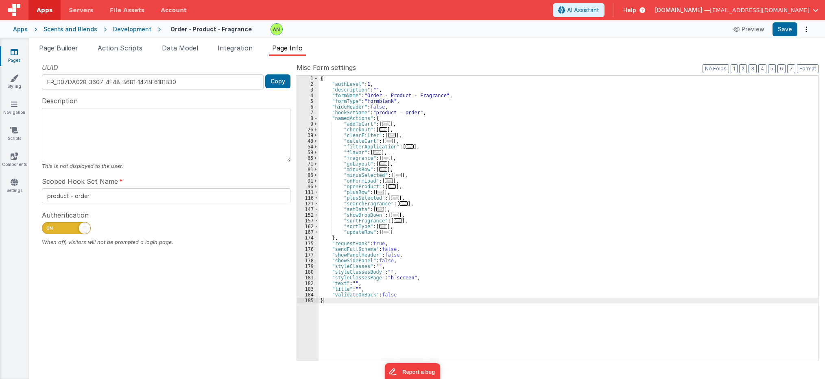
click at [391, 186] on span "..." at bounding box center [392, 186] width 8 height 4
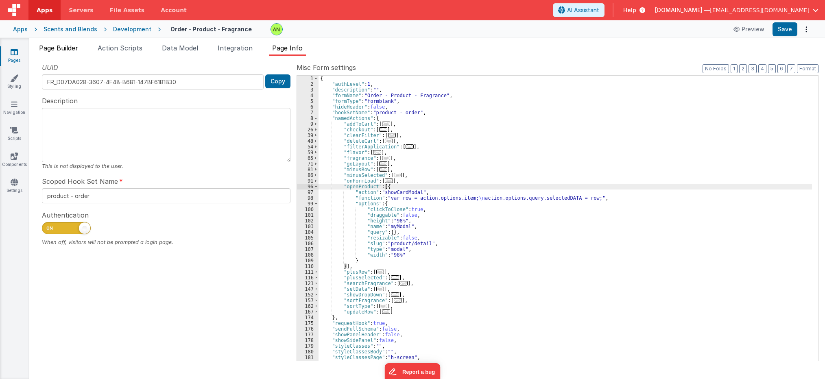
click at [61, 48] on span "Page Builder" at bounding box center [58, 48] width 39 height 8
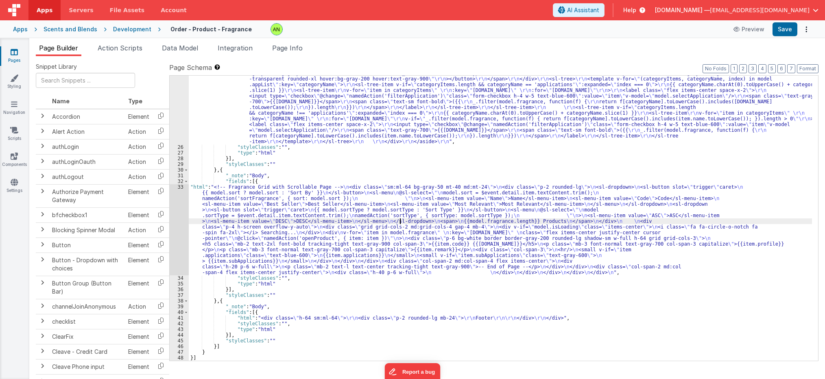
click at [399, 223] on div ""html" : " \r\n\r\n <aside \r\n id= \" sidebar \"\r\n class= \" fixed top-2 lef…" at bounding box center [500, 230] width 623 height 410
click at [117, 28] on div "Development" at bounding box center [132, 29] width 38 height 8
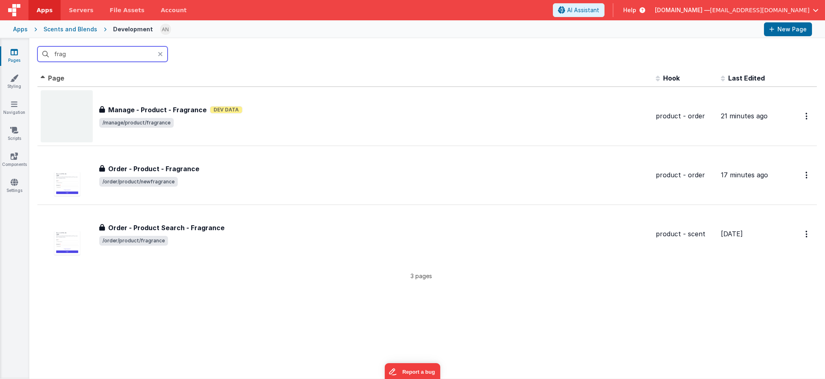
click at [76, 54] on input "frag" at bounding box center [102, 53] width 130 height 15
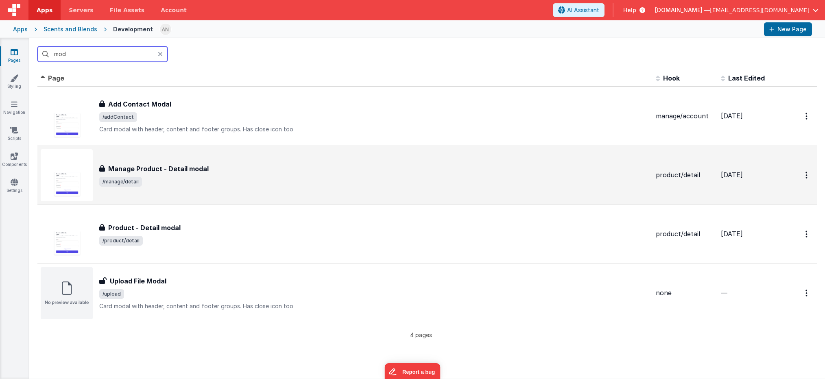
type input "mod"
click at [330, 179] on span "/manage/detail" at bounding box center [374, 182] width 550 height 10
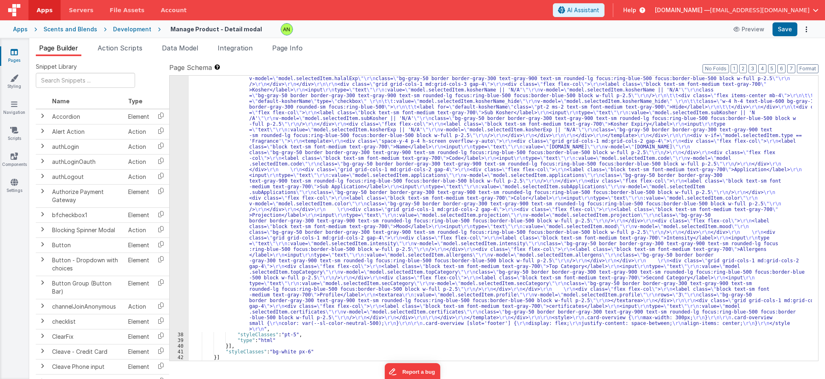
scroll to position [524, 0]
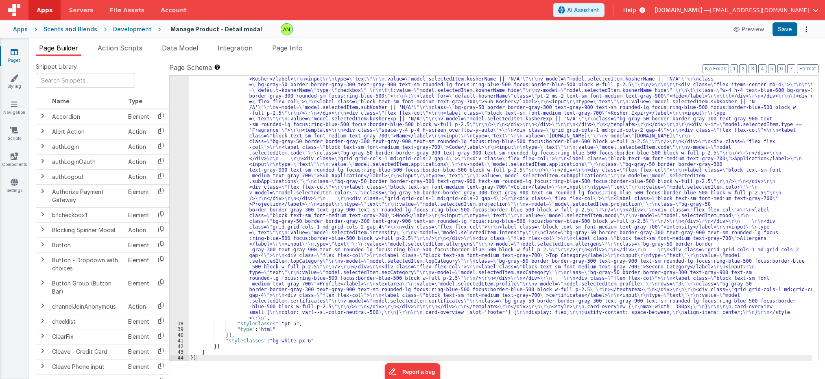
click at [335, 213] on div ""html" : "<div v-if= \" model.selectedItem.type == 'Flavor' \" > \r\n <template…" at bounding box center [500, 184] width 623 height 855
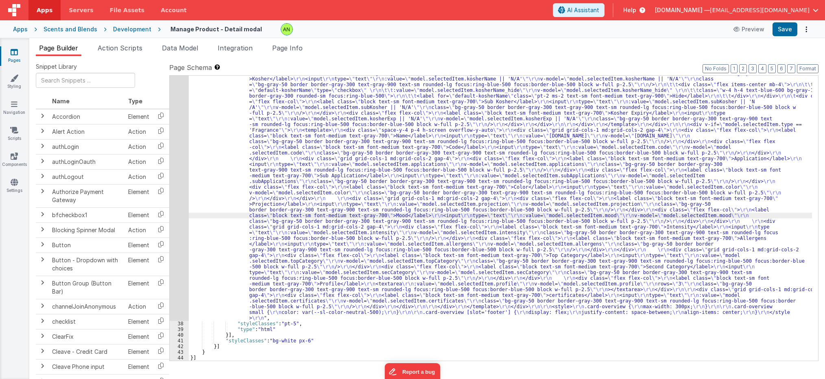
click at [182, 214] on div "37" at bounding box center [179, 39] width 19 height 564
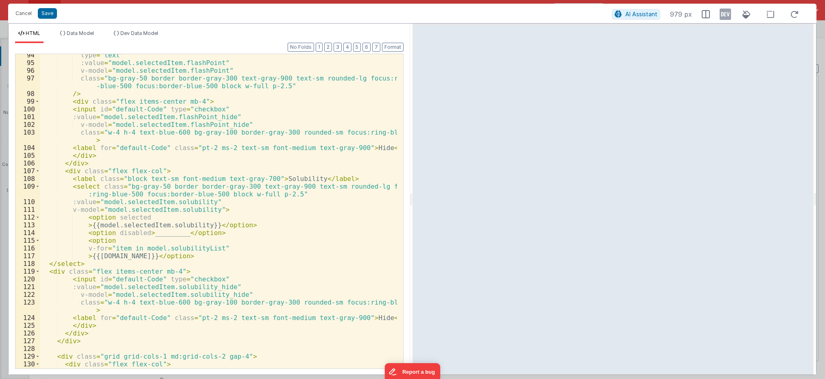
scroll to position [0, 0]
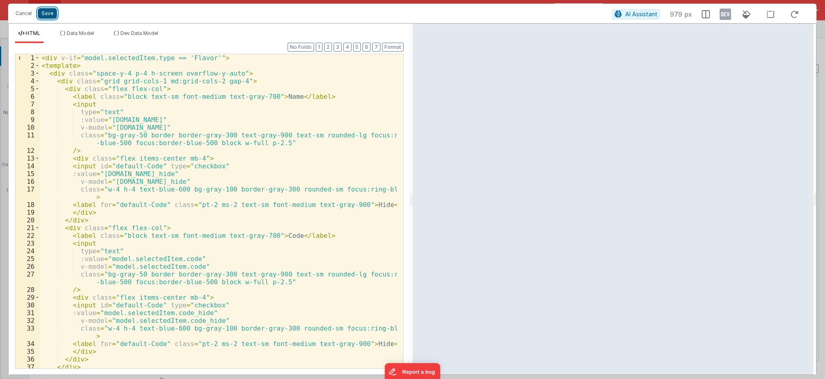
click at [50, 15] on button "Save" at bounding box center [47, 13] width 19 height 11
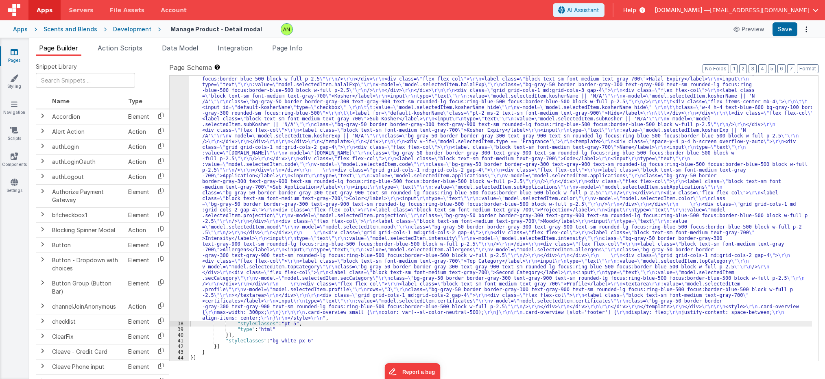
scroll to position [484, 0]
click at [516, 28] on button "Save" at bounding box center [785, 29] width 25 height 14
click at [516, 55] on ul "Page Builder Action Scripts Data Model Integration Page Info" at bounding box center [427, 49] width 796 height 13
click at [250, 166] on div ""html" : "<div v-if= \" model.selectedItem.type == 'Flavor' \" > \r\n <template…" at bounding box center [500, 204] width 623 height 815
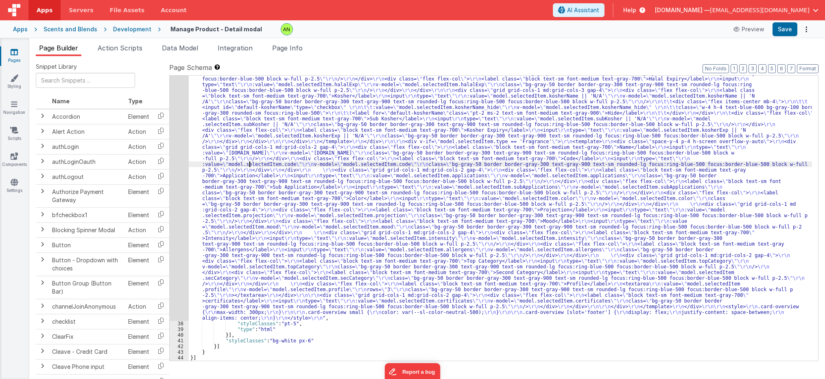
click at [183, 175] on div "37" at bounding box center [179, 59] width 19 height 524
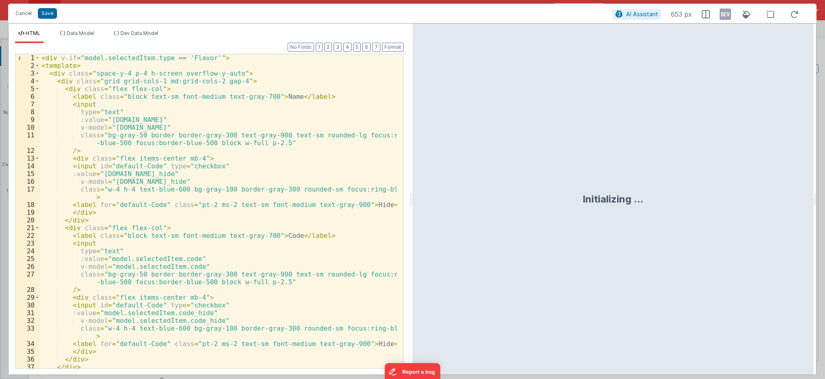
click at [247, 128] on div "< div v-if = "model.selectedItem.type == 'Flavor'" > < template > < div class =…" at bounding box center [218, 219] width 357 height 330
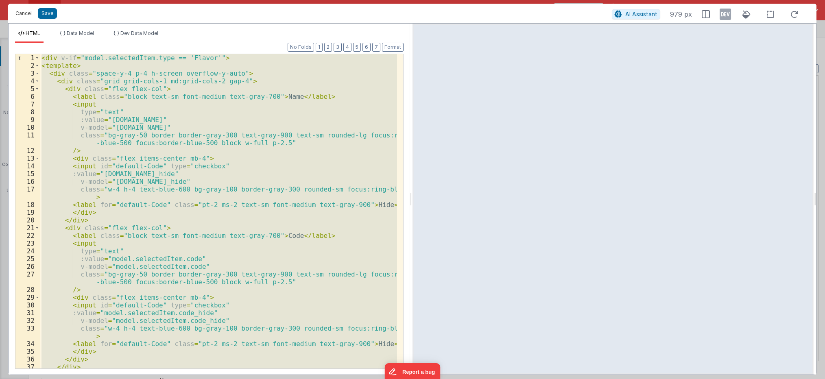
click at [27, 13] on button "Cancel" at bounding box center [23, 13] width 24 height 11
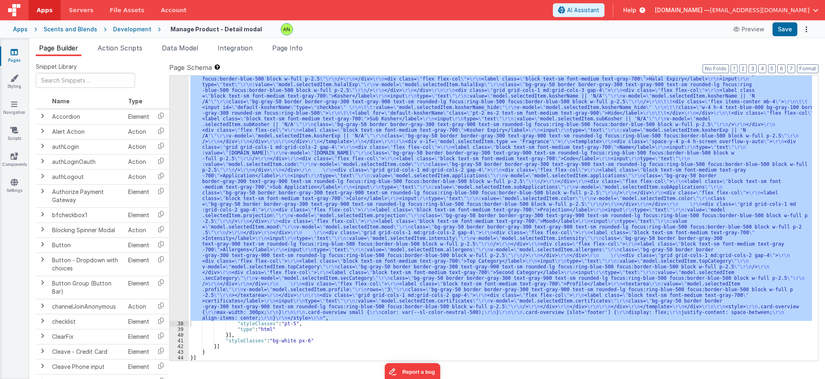
click at [516, 212] on div ""html" : "<div v-if= \" model.selectedItem.type == 'Flavor' \" > \r\n <template…" at bounding box center [500, 218] width 623 height 285
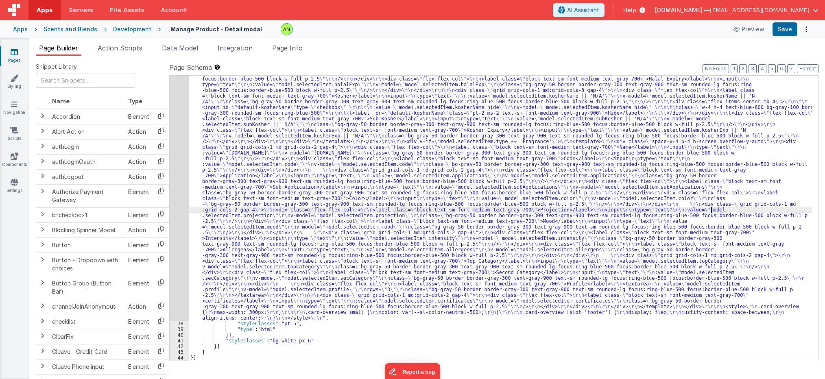
click at [170, 217] on div "37" at bounding box center [179, 59] width 19 height 524
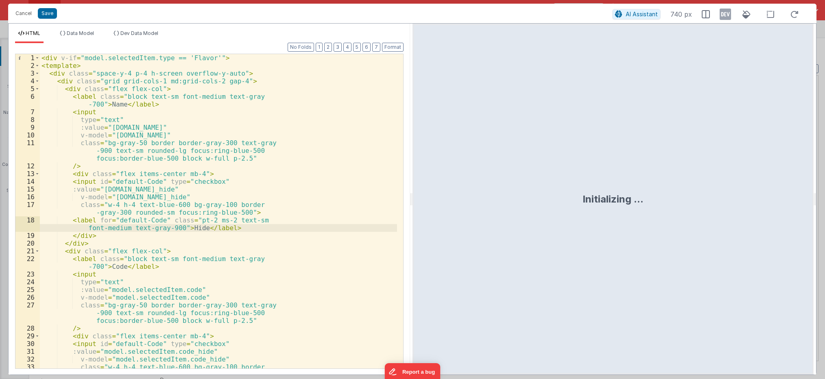
click at [233, 227] on div "< div v-if = "model.selectedItem.type == 'Flavor'" > < template > < div class =…" at bounding box center [218, 223] width 357 height 338
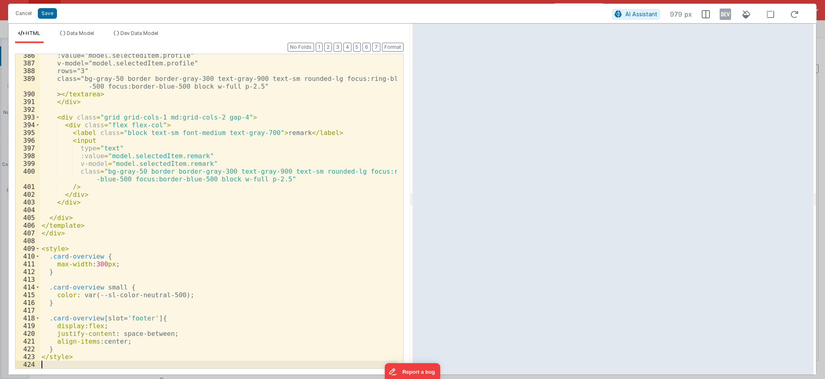
scroll to position [3349, 0]
click at [48, 13] on button "Save" at bounding box center [47, 13] width 19 height 11
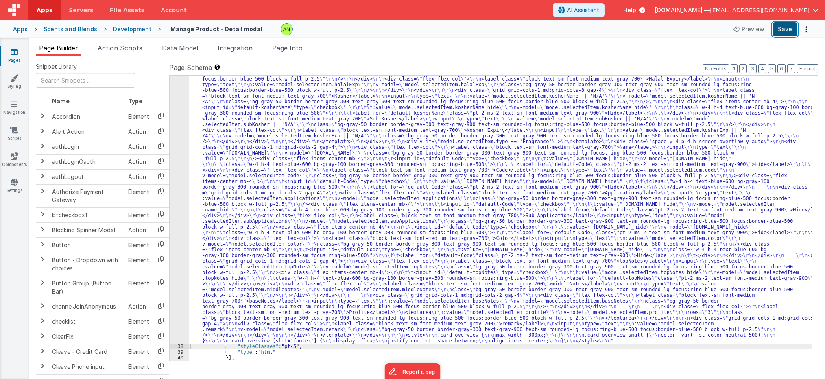
click at [516, 30] on button "Save" at bounding box center [785, 29] width 25 height 14
